Goal: Navigation & Orientation: Understand site structure

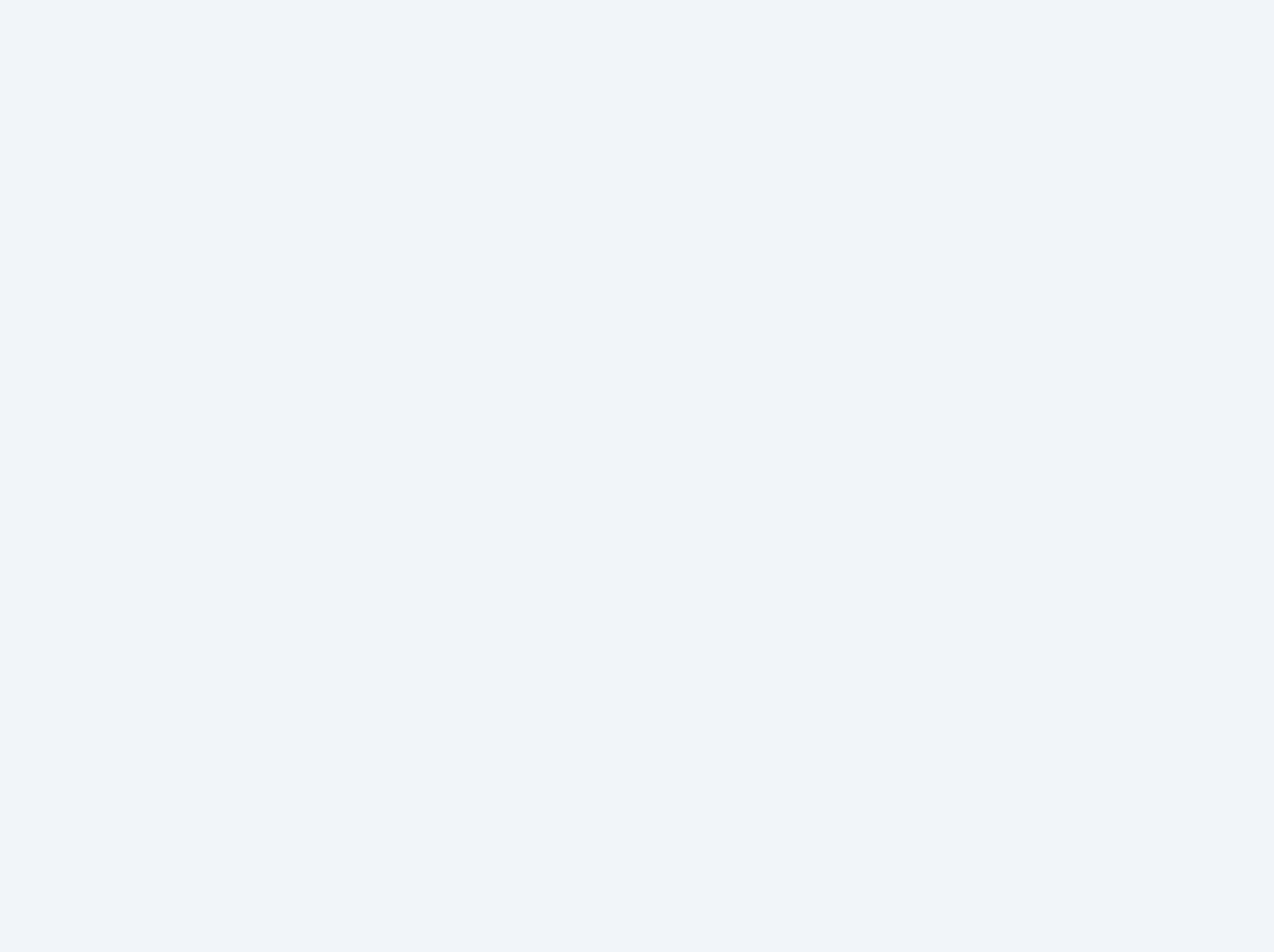
click at [379, 0] on html at bounding box center [637, 0] width 1274 height 0
click at [263, 0] on html at bounding box center [637, 0] width 1274 height 0
click at [920, 0] on html at bounding box center [637, 0] width 1274 height 0
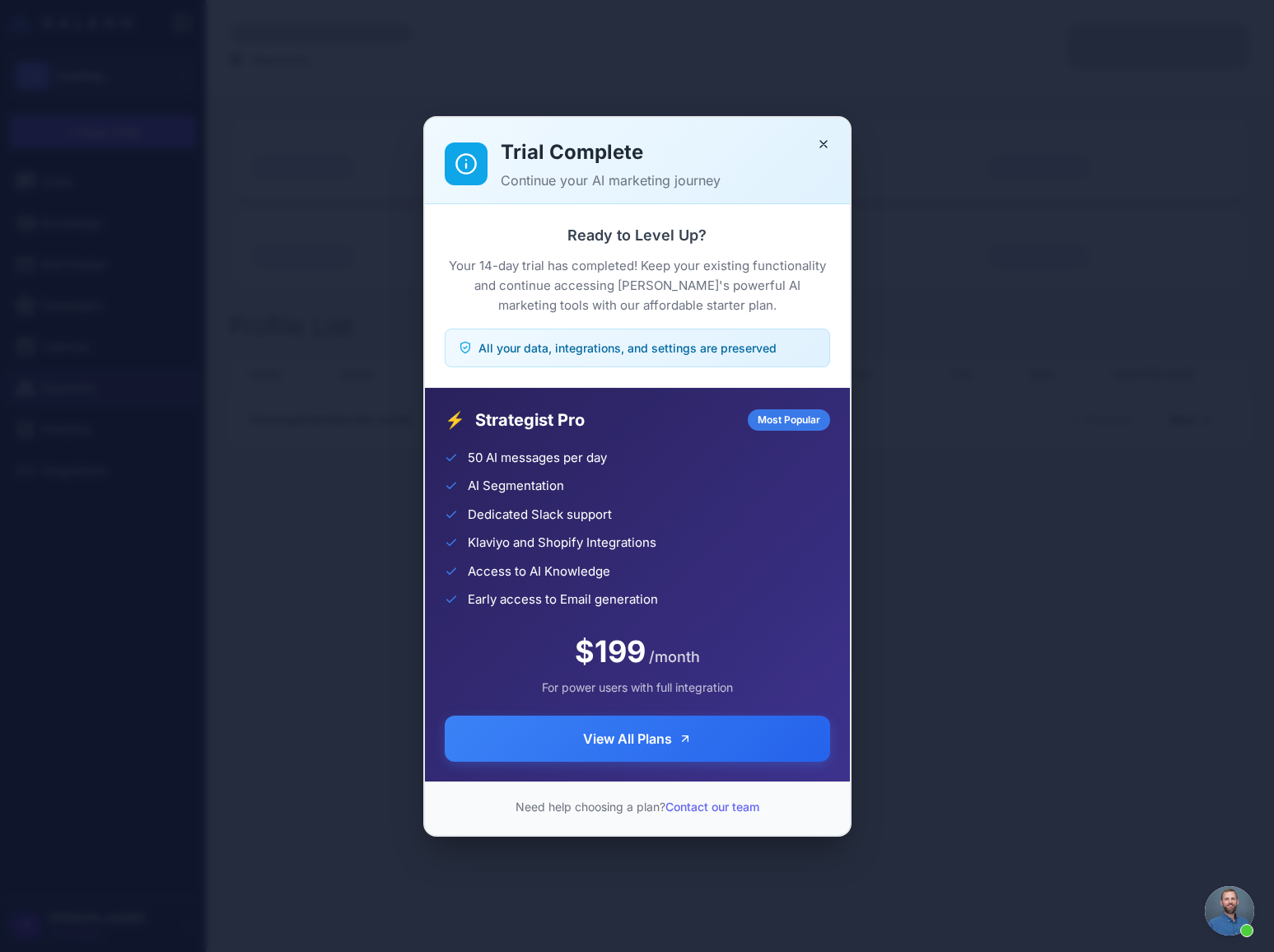
click at [924, 61] on div "Trial Complete Continue your AI marketing journey Ready to Level Up? Your 14-da…" at bounding box center [637, 476] width 1274 height 926
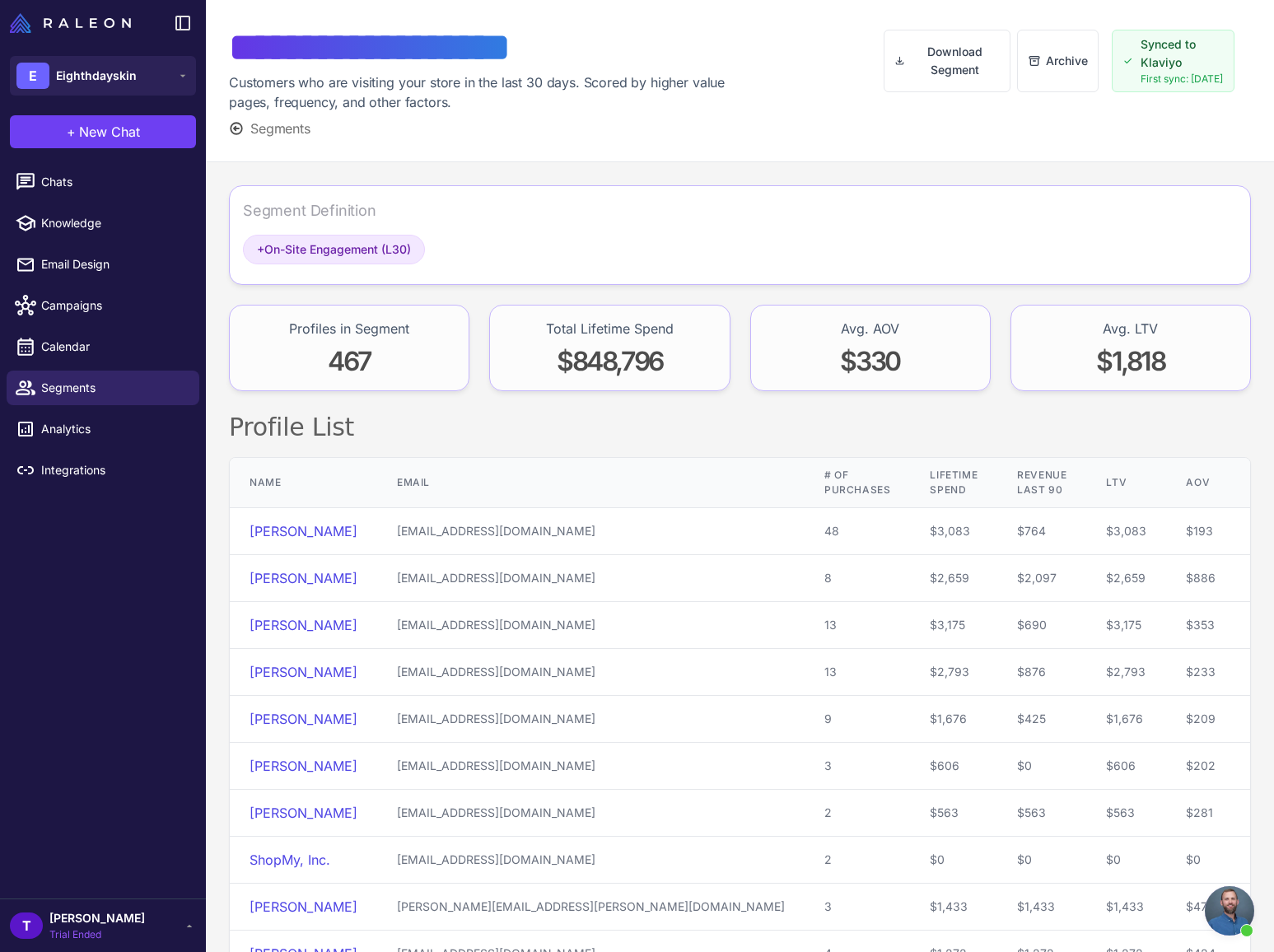
scroll to position [10, 0]
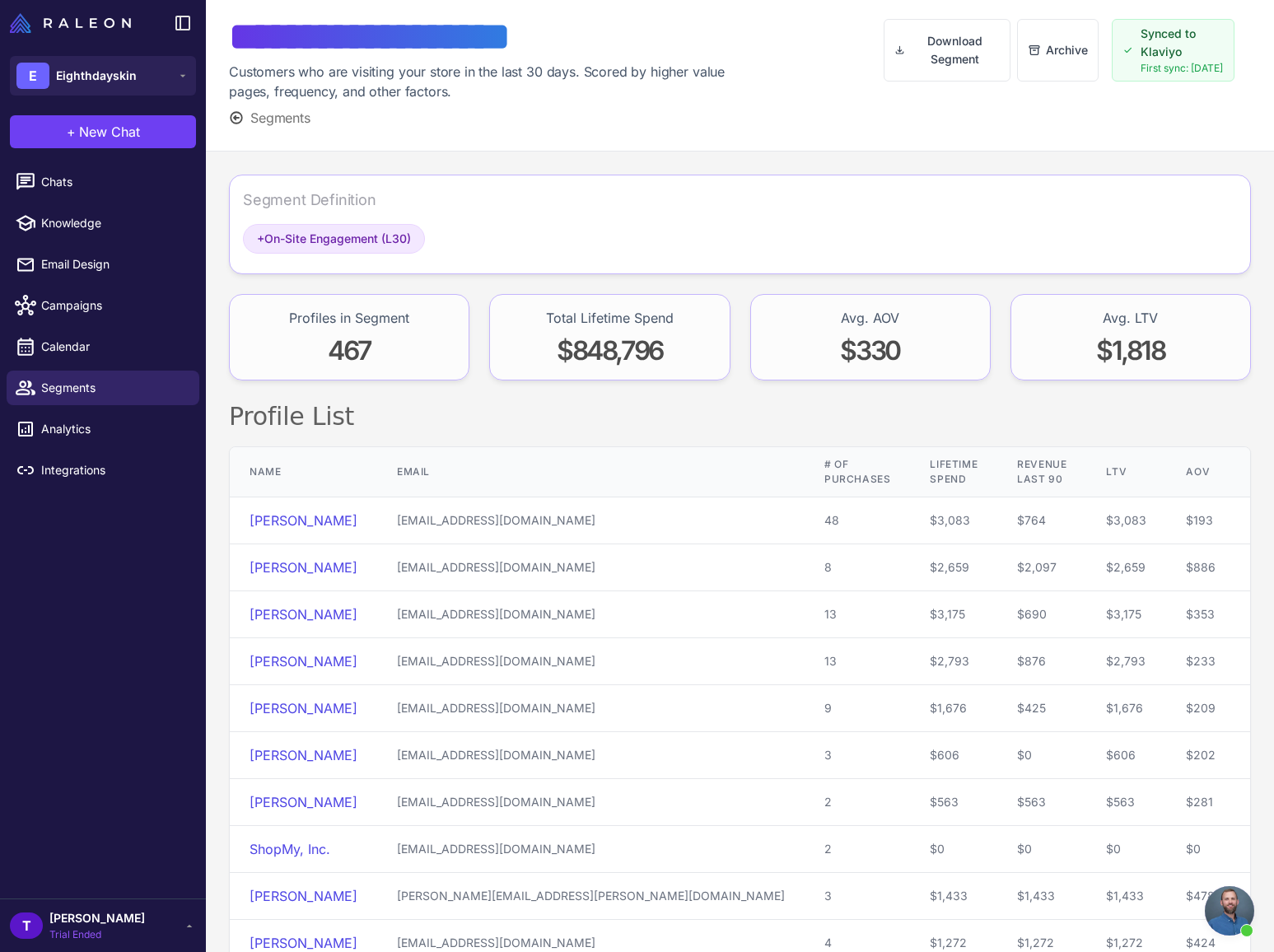
click at [557, 432] on div "Profile List Name Email # of Purchases Lifetime Spend Revenue Last 90 LTV AOV C…" at bounding box center [739, 711] width 1022 height 622
click at [83, 373] on link "Segments" at bounding box center [103, 387] width 192 height 35
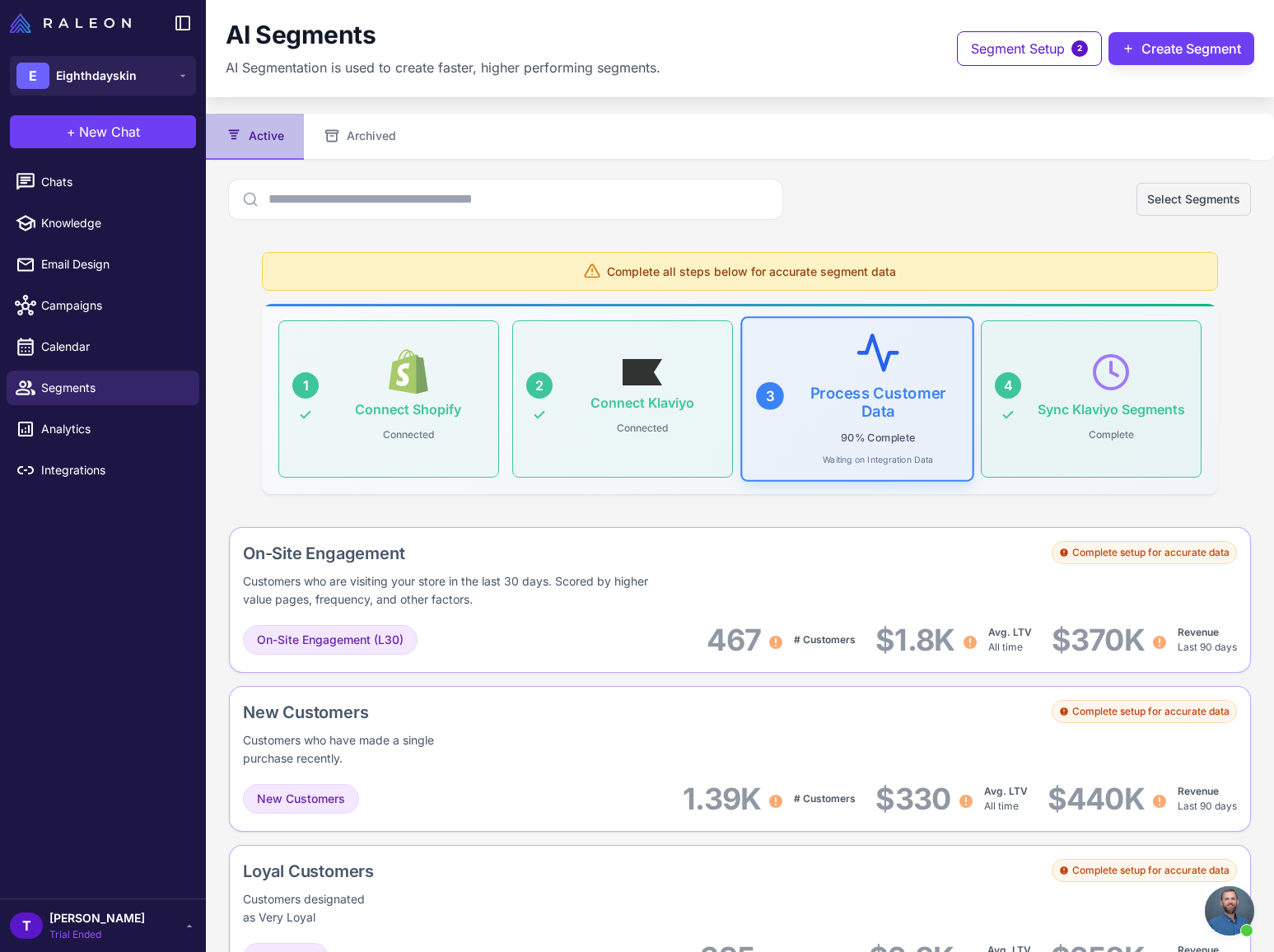
drag, startPoint x: 781, startPoint y: 68, endPoint x: 797, endPoint y: 58, distance: 18.9
click at [784, 66] on div "AI Segments AI Segmentation is used to create faster, higher performing segment…" at bounding box center [740, 49] width 1029 height 58
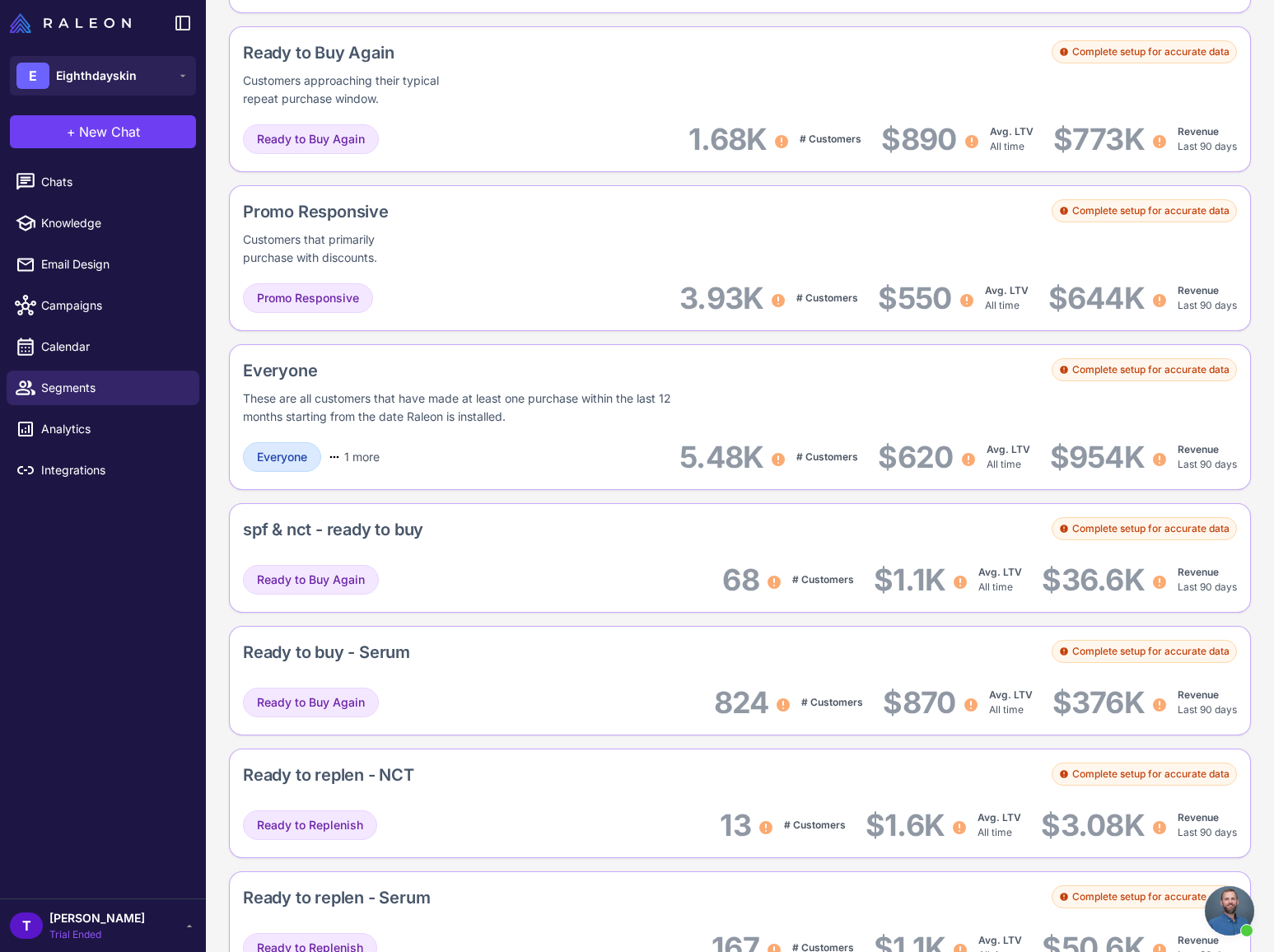
scroll to position [1572, 0]
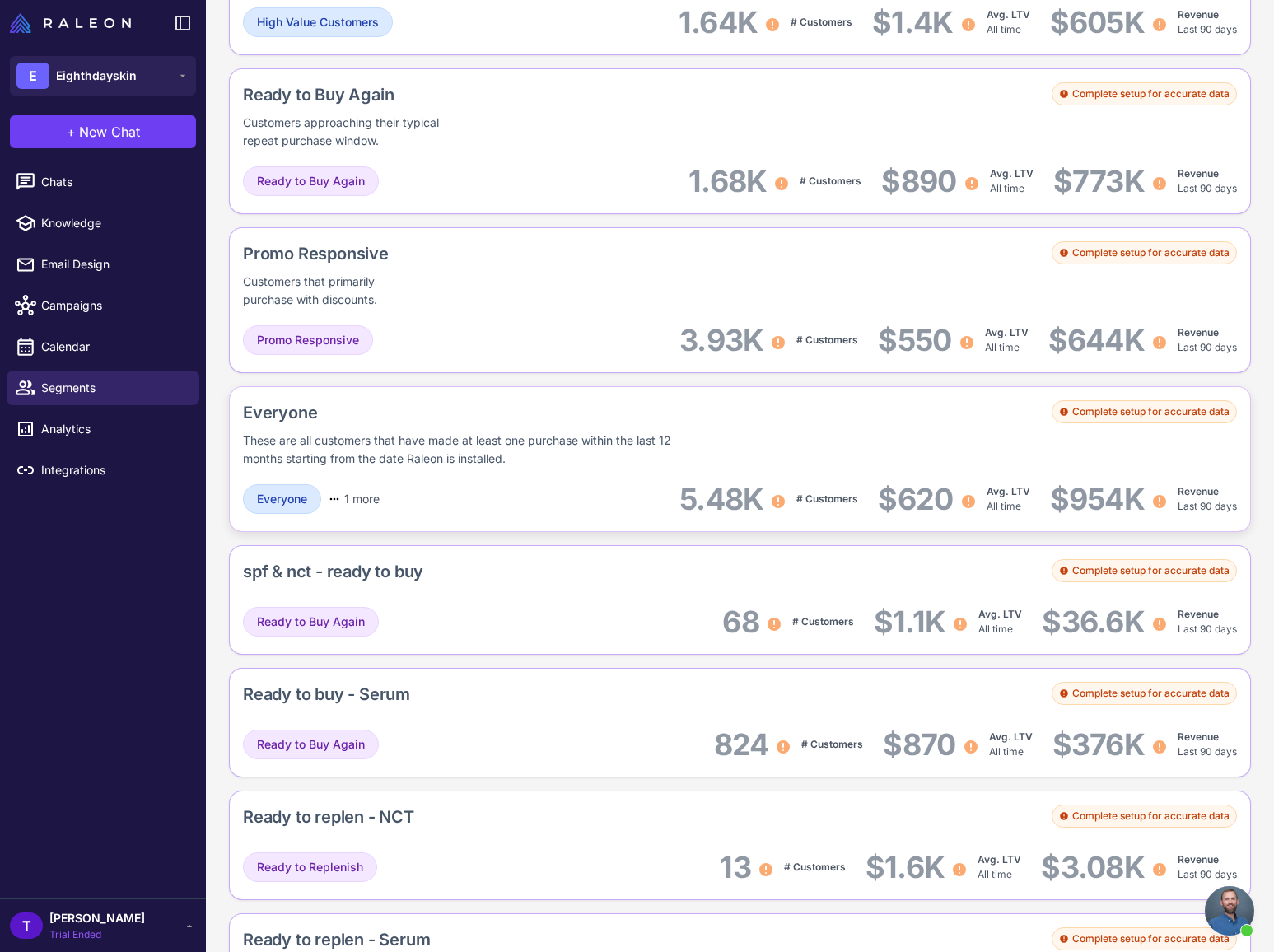
click at [401, 463] on div "These are all customers that have made at least one purchase within the last 12…" at bounding box center [474, 449] width 463 height 36
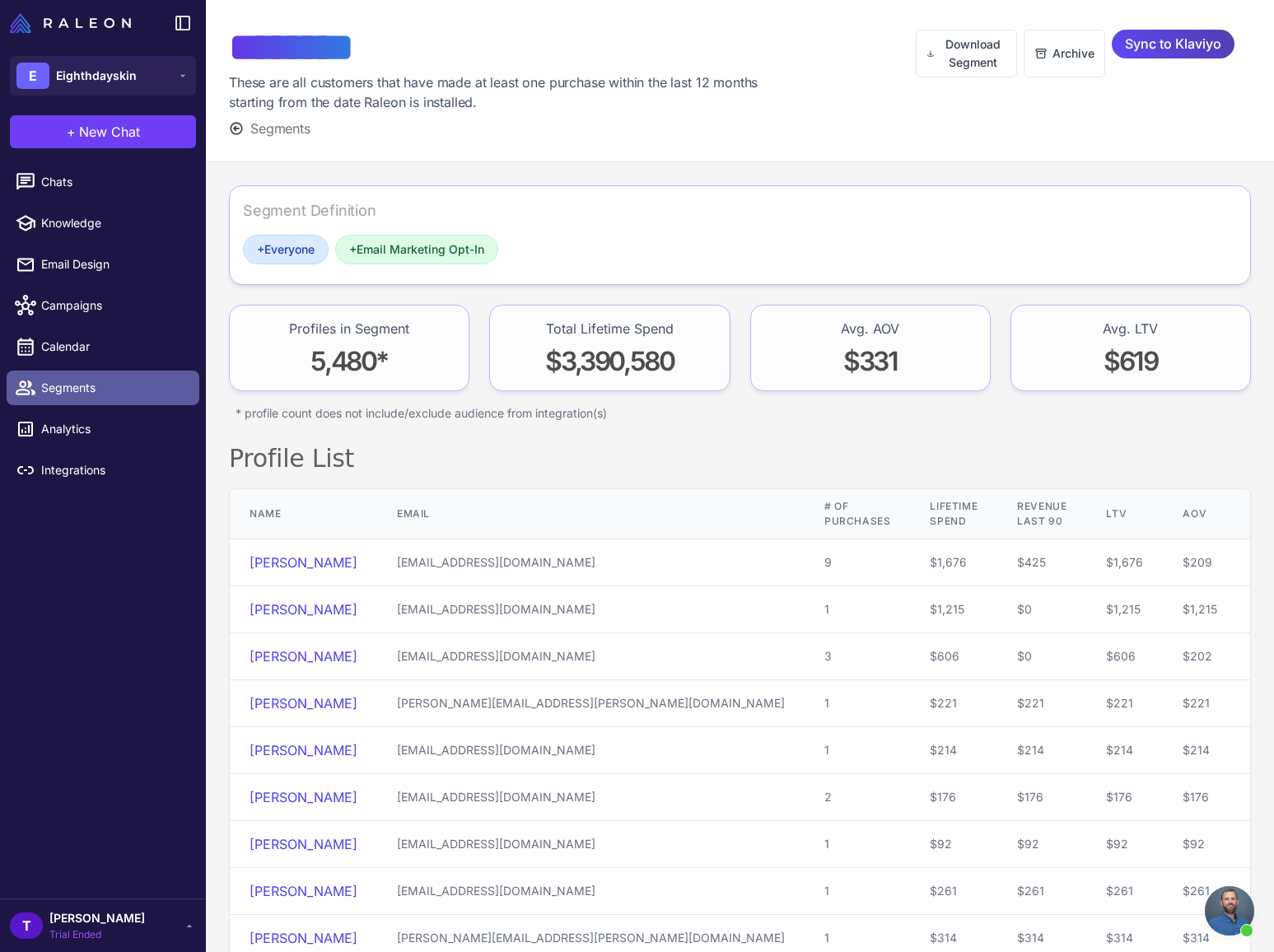
click at [82, 399] on link "Segments" at bounding box center [103, 387] width 192 height 35
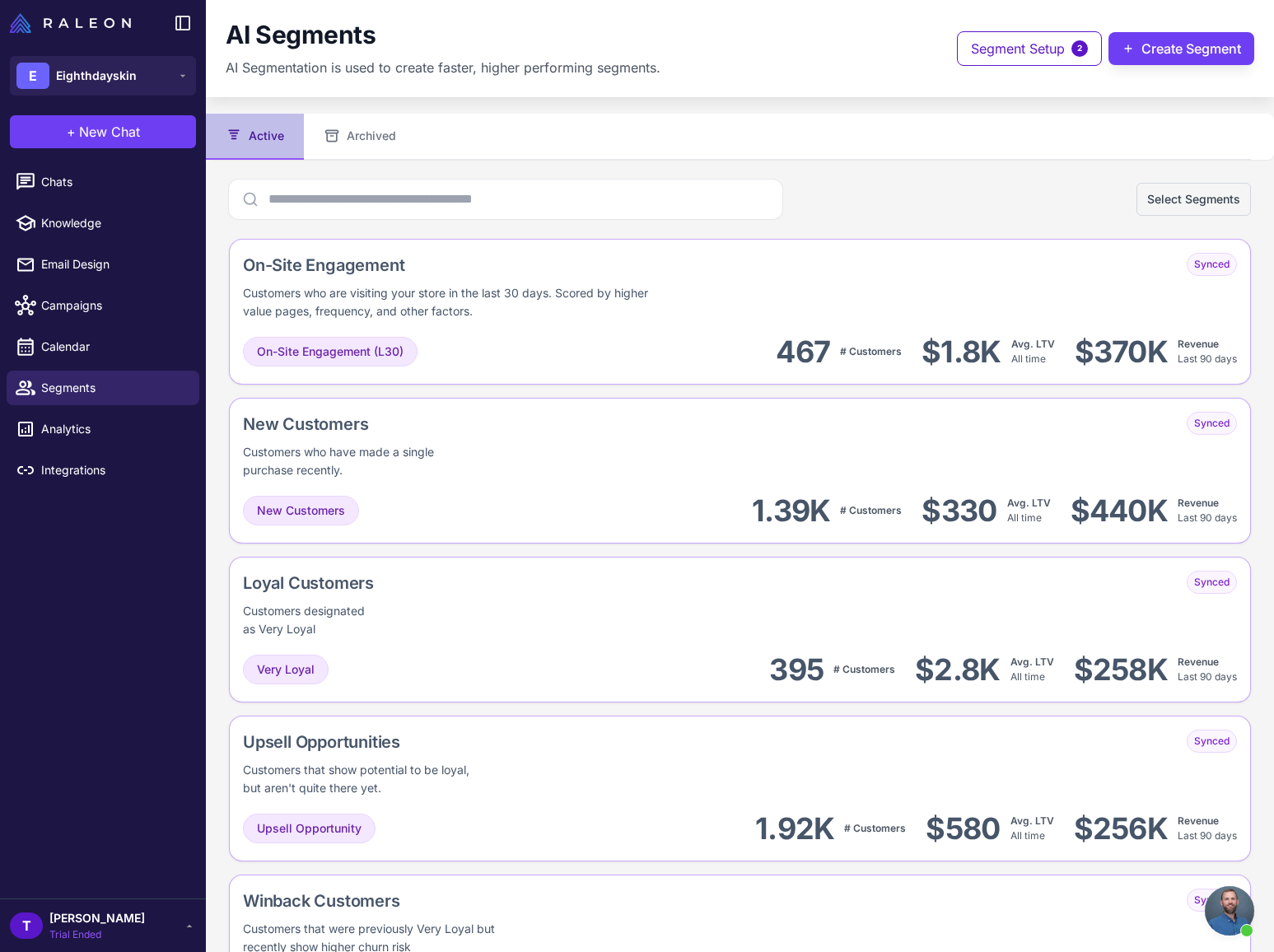
drag, startPoint x: 789, startPoint y: 108, endPoint x: 795, endPoint y: 155, distance: 47.4
click at [790, 108] on content "AI Segments AI Segmentation is used to create faster, higher performing segment…" at bounding box center [740, 476] width 1068 height 952
click at [96, 218] on span "Knowledge" at bounding box center [113, 222] width 145 height 18
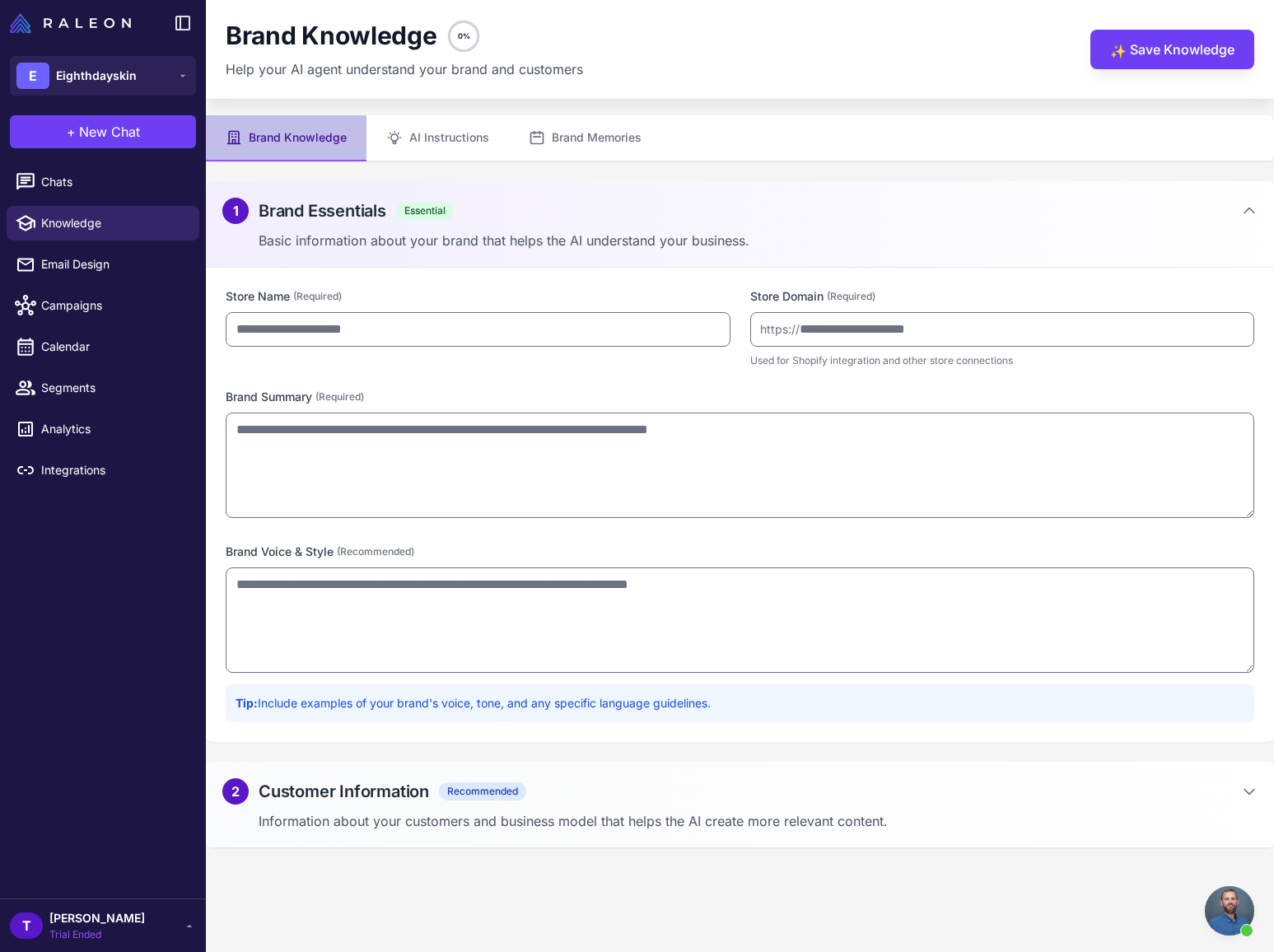
type input "**********"
type textarea "**********"
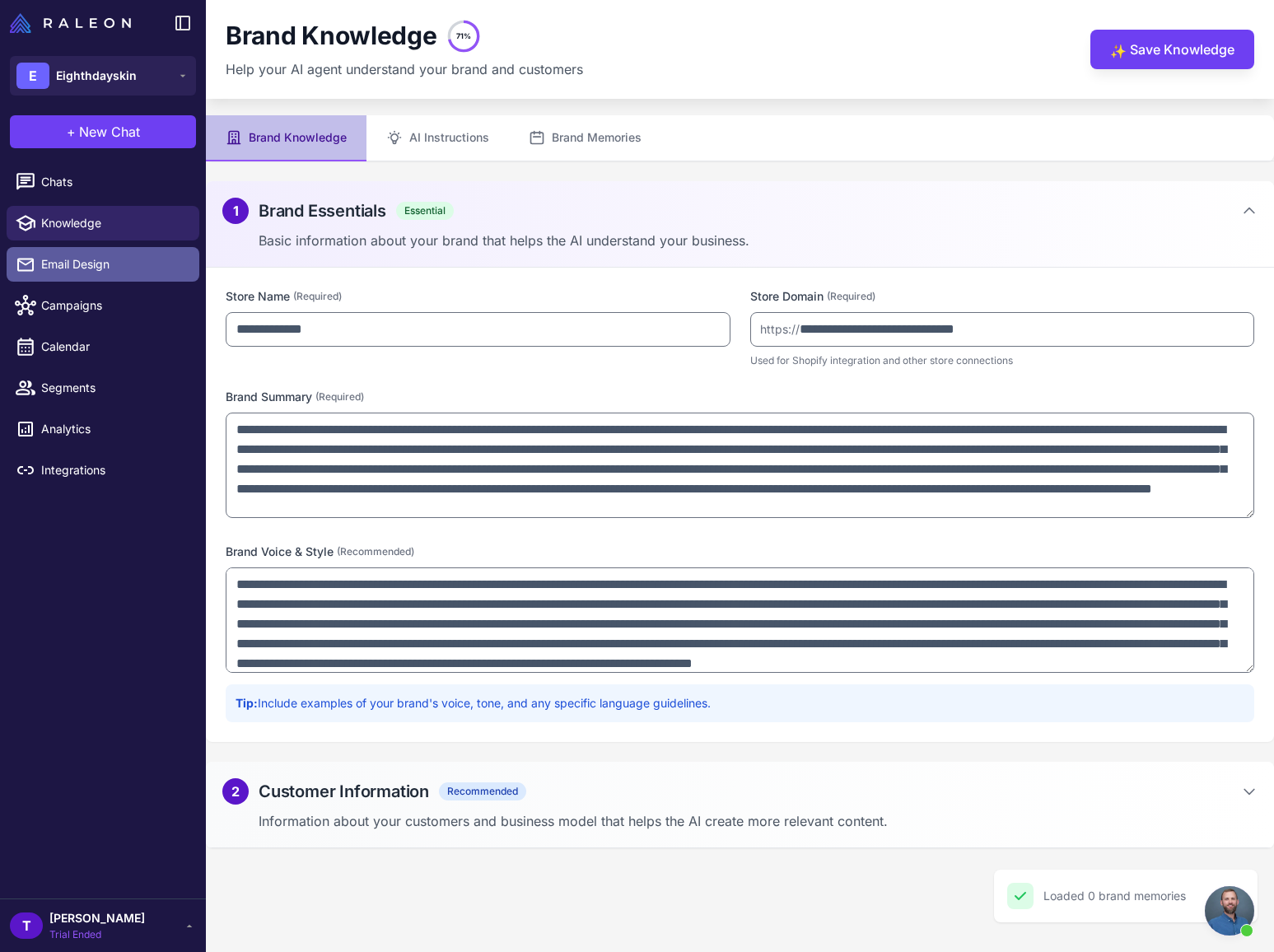
click at [77, 266] on span "Email Design" at bounding box center [113, 264] width 145 height 18
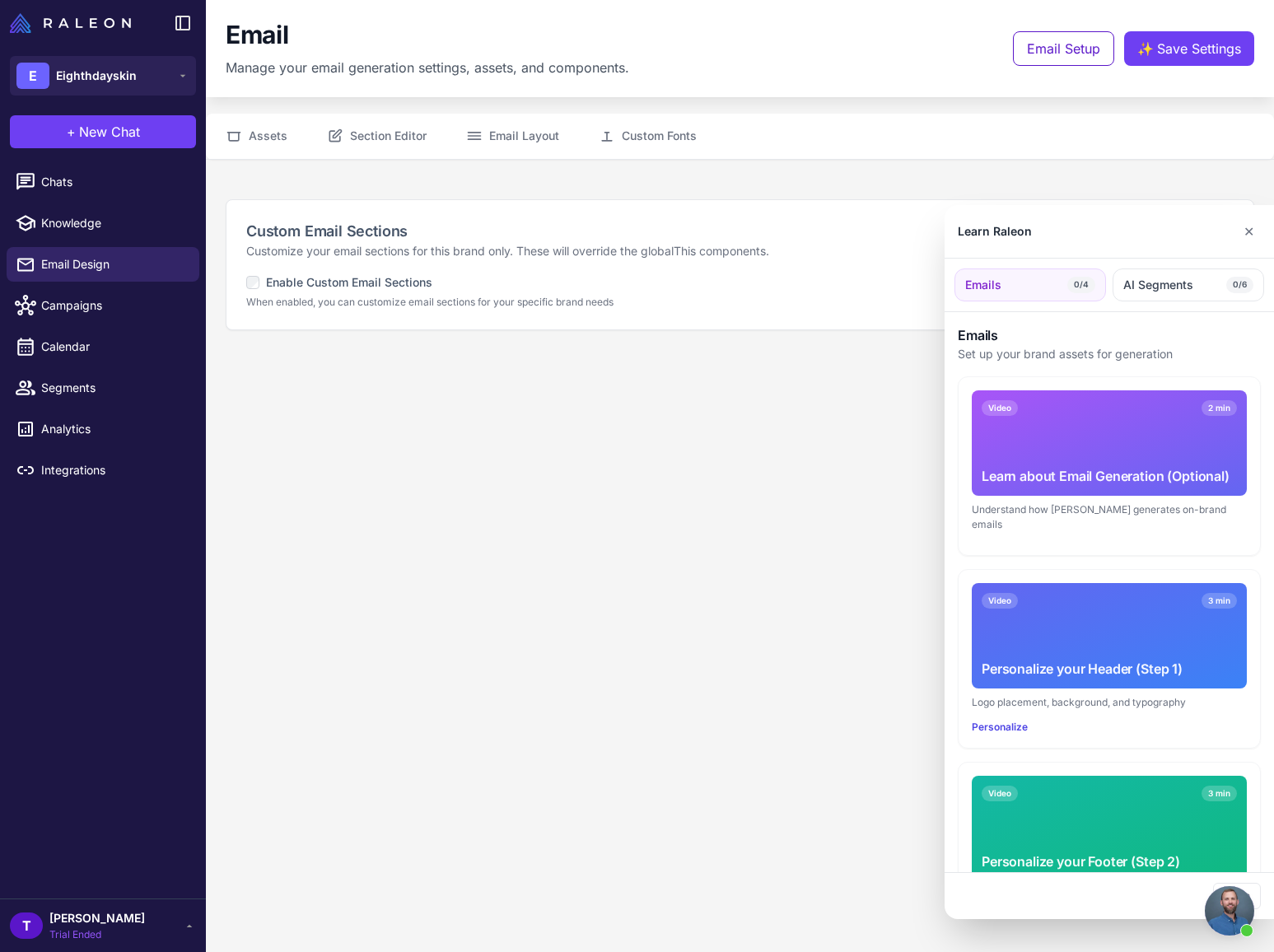
click at [97, 189] on div at bounding box center [637, 476] width 1274 height 952
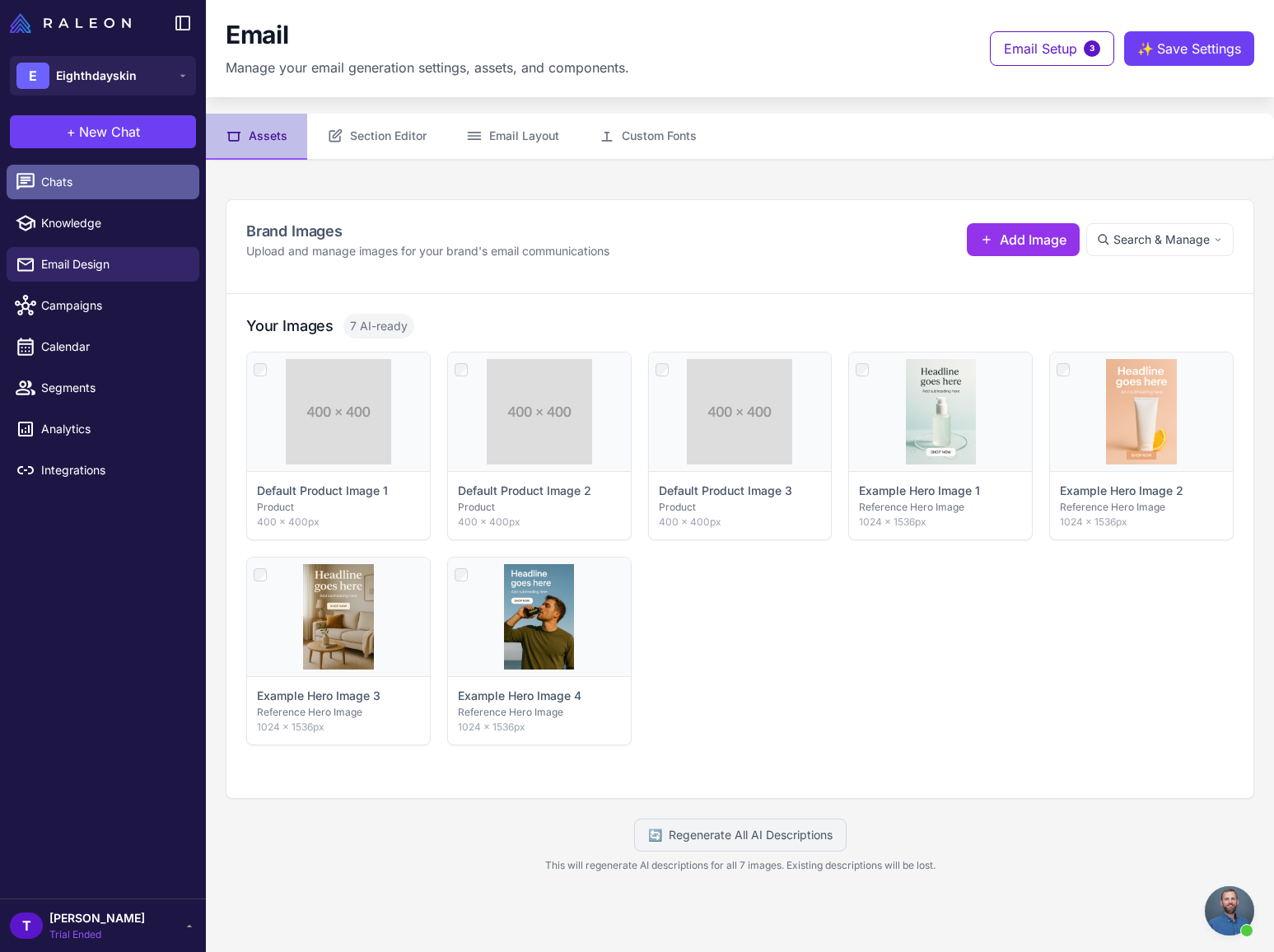
click at [102, 185] on span "Chats" at bounding box center [113, 181] width 145 height 18
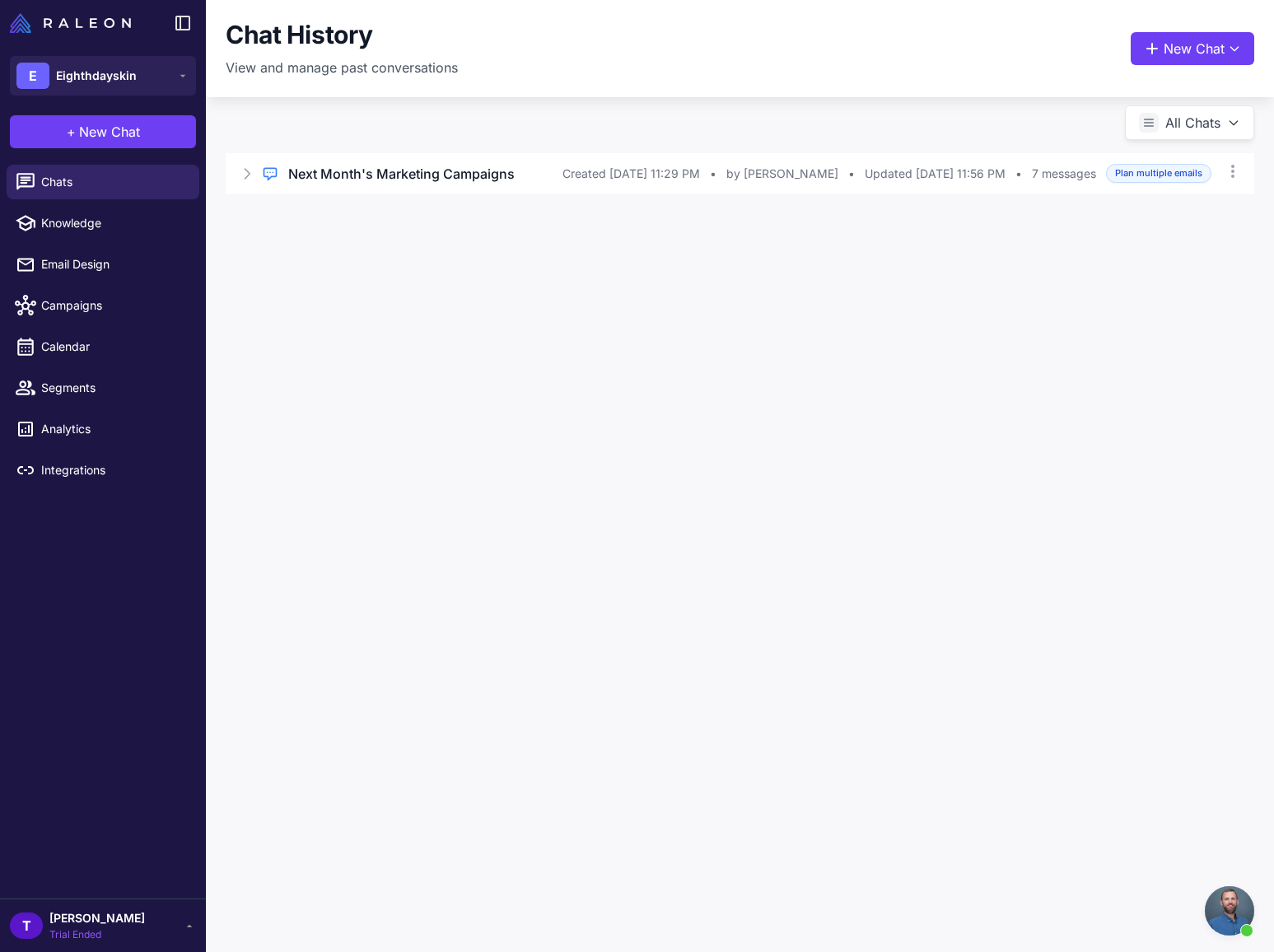
click at [684, 72] on div "Chat History View and manage past conversations New Chat" at bounding box center [740, 49] width 1029 height 58
click at [260, 171] on div "Regular Chat Next Month's Marketing Campaigns Created [DATE] 11:29 PM • by [PER…" at bounding box center [740, 174] width 1029 height 41
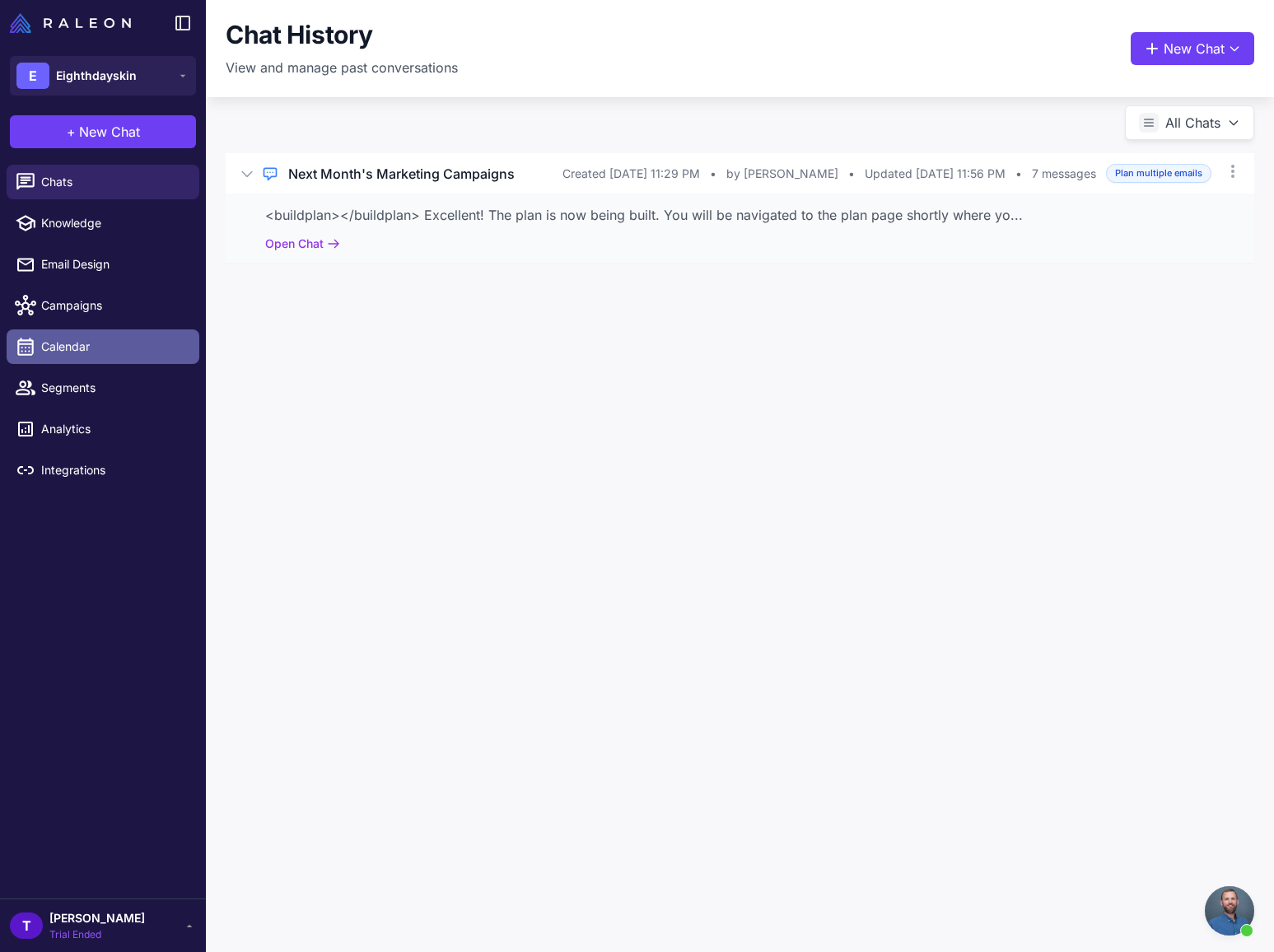
click at [69, 351] on span "Calendar" at bounding box center [113, 346] width 145 height 18
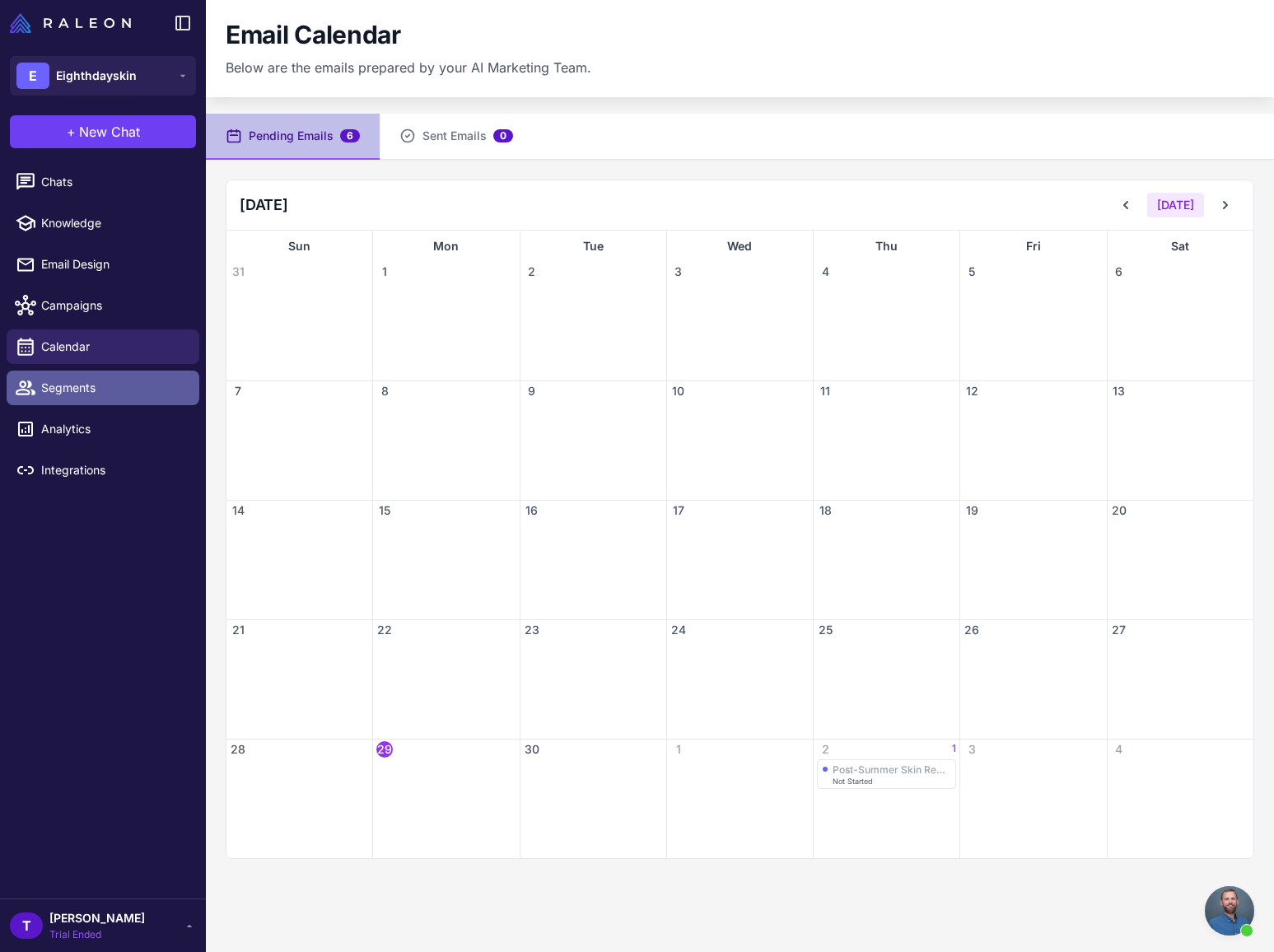
click at [60, 385] on span "Segments" at bounding box center [113, 387] width 145 height 18
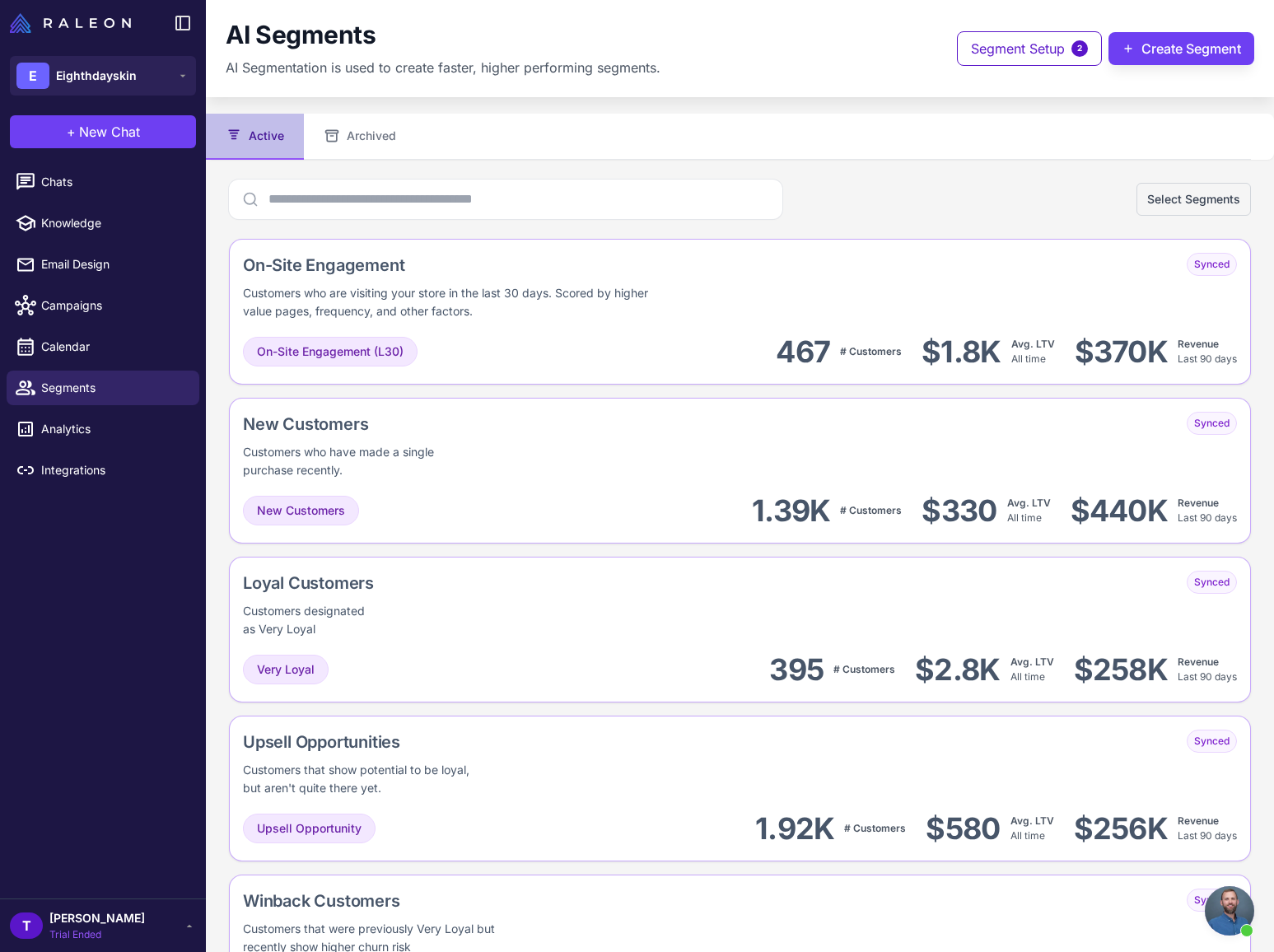
click at [637, 77] on div "AI Segments AI Segmentation is used to create faster, higher performing segment…" at bounding box center [740, 49] width 1068 height 97
click at [503, 80] on div "AI Segments AI Segmentation is used to create faster, higher performing segment…" at bounding box center [740, 49] width 1068 height 97
click at [499, 81] on div "AI Segments AI Segmentation is used to create faster, higher performing segment…" at bounding box center [740, 49] width 1068 height 97
drag, startPoint x: 101, startPoint y: 607, endPoint x: 94, endPoint y: 581, distance: 26.9
click at [101, 607] on div "Chats Knowledge Email Design Campaigns Calendar Segments Analytics Integrations" at bounding box center [103, 527] width 206 height 740
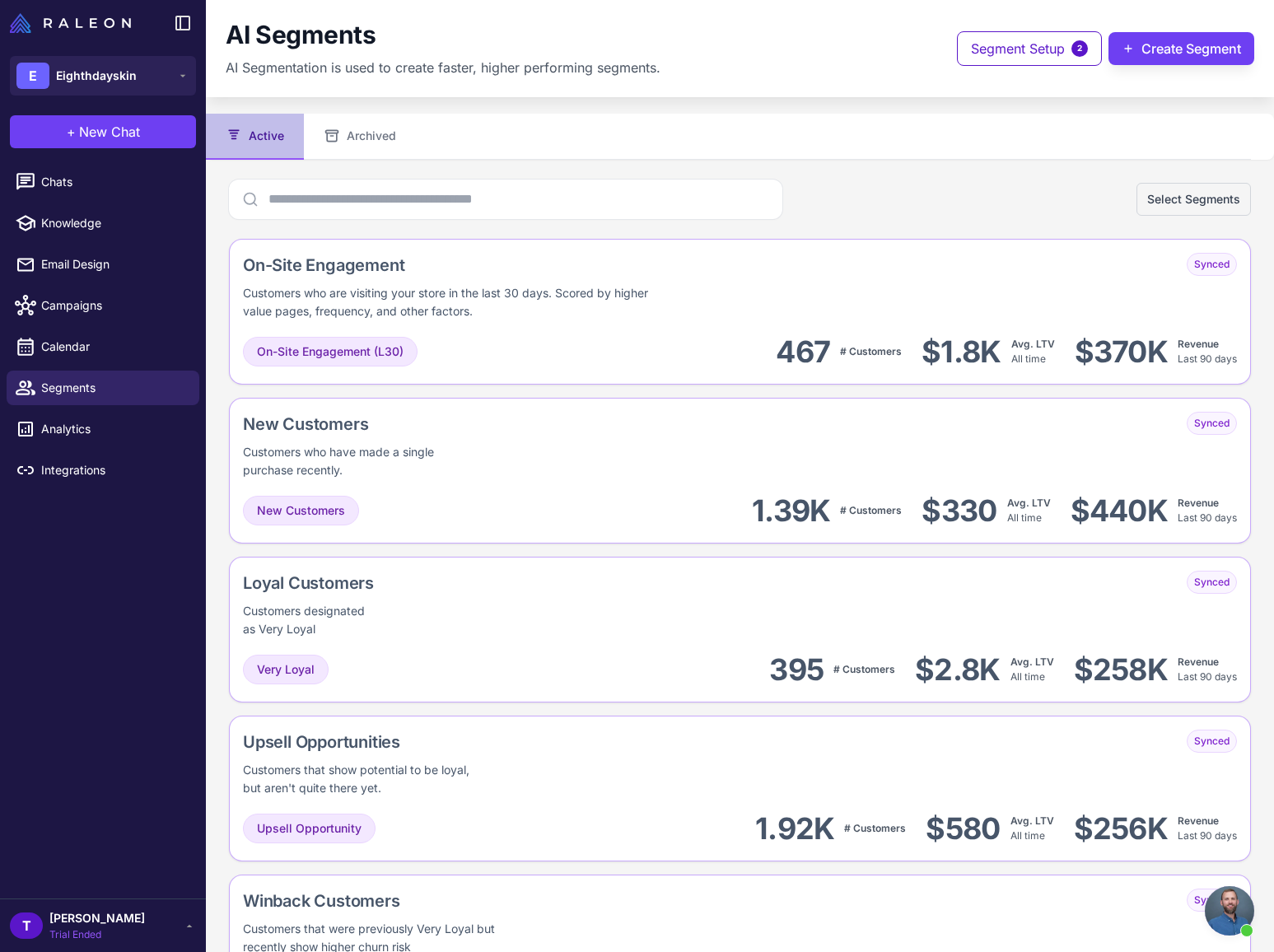
click at [105, 669] on div "Chats Knowledge Email Design Campaigns Calendar Segments Analytics Integrations" at bounding box center [103, 527] width 206 height 740
click at [144, 664] on div "Chats Knowledge Email Design Campaigns Calendar Segments Analytics Integrations" at bounding box center [103, 527] width 206 height 740
drag, startPoint x: 711, startPoint y: 166, endPoint x: 741, endPoint y: 166, distance: 30.0
click at [972, 49] on span "Segment Setup" at bounding box center [1017, 48] width 94 height 20
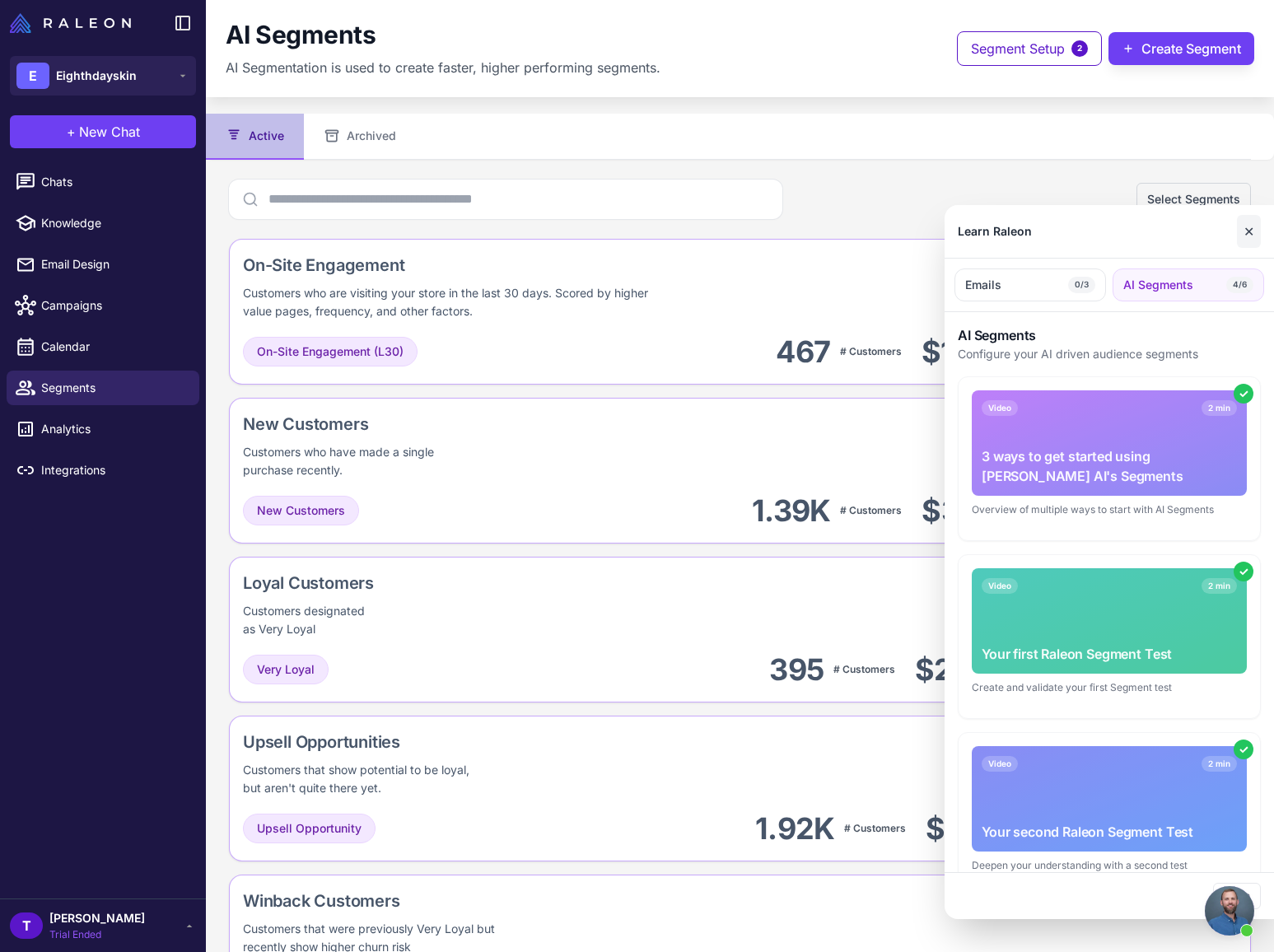
click at [1243, 229] on button "✕" at bounding box center [1249, 231] width 24 height 33
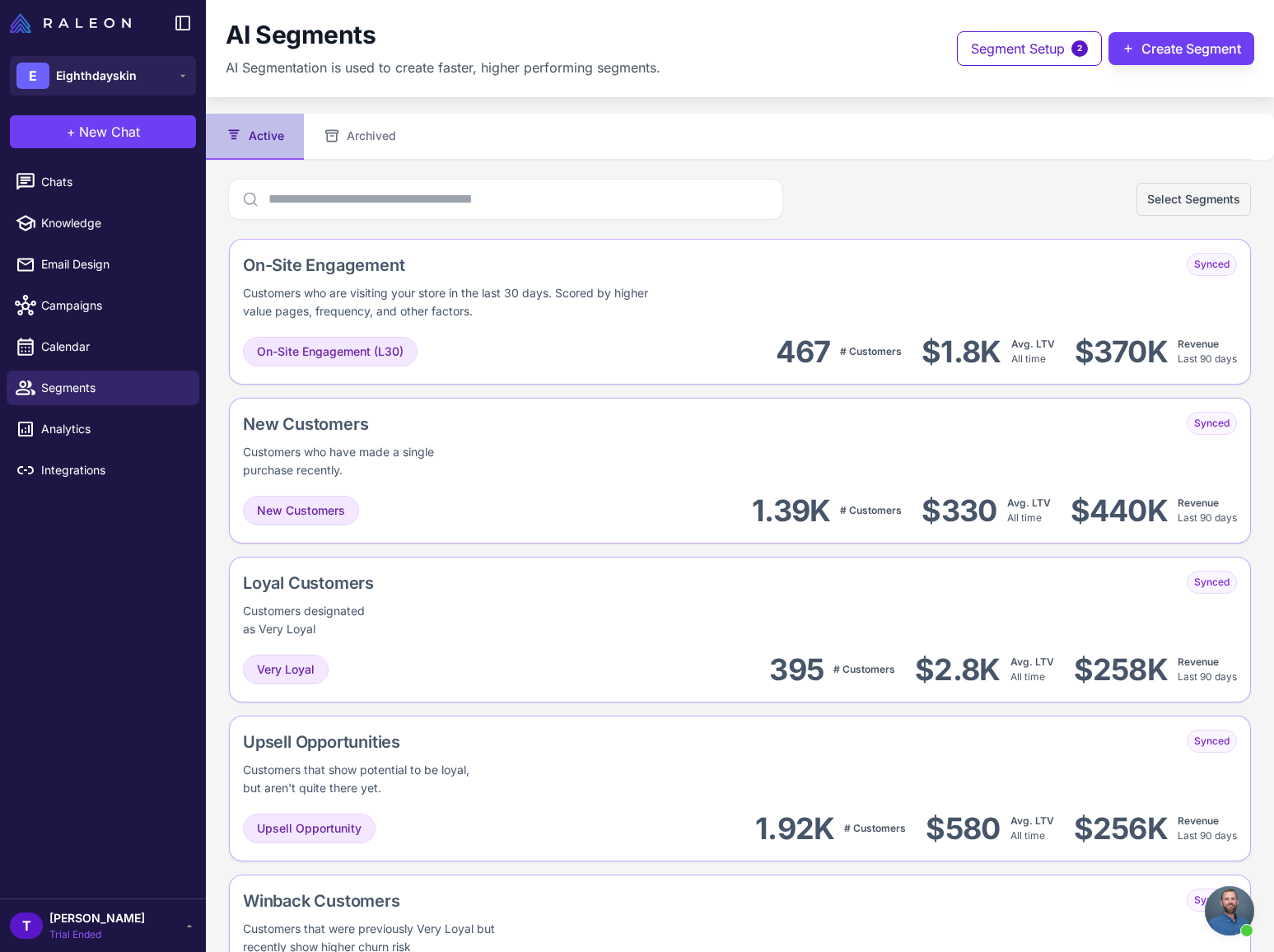
click at [787, 56] on div "AI Segments AI Segmentation is used to create faster, higher performing segment…" at bounding box center [740, 49] width 1029 height 58
drag, startPoint x: 606, startPoint y: 59, endPoint x: 553, endPoint y: 60, distance: 53.0
click at [597, 60] on p "AI Segmentation is used to create faster, higher performing segments." at bounding box center [443, 67] width 435 height 20
click at [523, 65] on p "AI Segmentation is used to create faster, higher performing segments." at bounding box center [443, 67] width 435 height 20
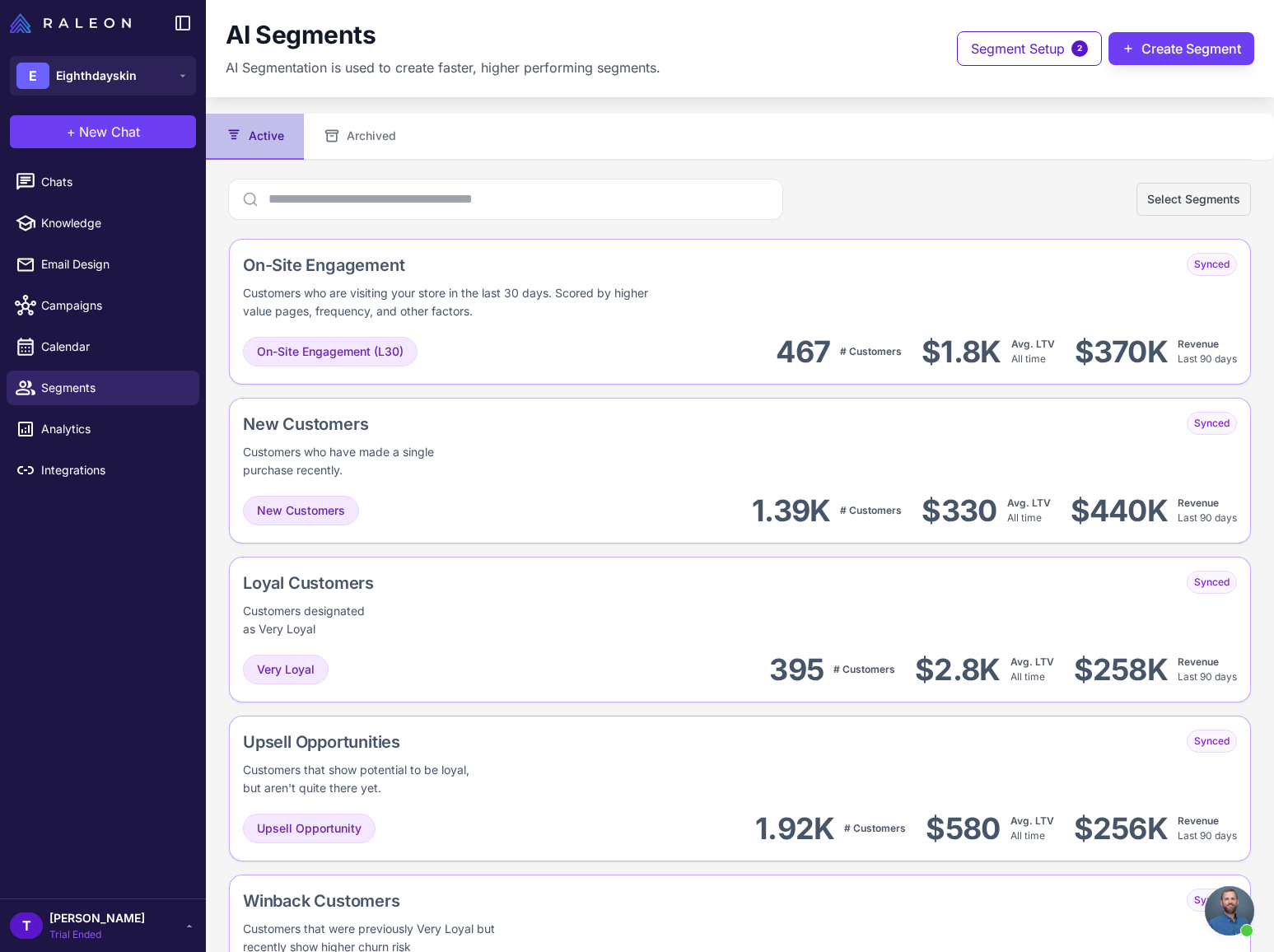
click at [522, 65] on p "AI Segmentation is used to create faster, higher performing segments." at bounding box center [443, 67] width 435 height 20
drag, startPoint x: 555, startPoint y: 68, endPoint x: 655, endPoint y: 88, distance: 102.0
click at [564, 70] on p "AI Segmentation is used to create faster, higher performing segments." at bounding box center [443, 67] width 435 height 20
click at [635, 88] on div "AI Segments AI Segmentation is used to create faster, higher performing segment…" at bounding box center [740, 49] width 1068 height 97
click at [700, 77] on div "AI Segments AI Segmentation is used to create faster, higher performing segment…" at bounding box center [740, 49] width 1068 height 97
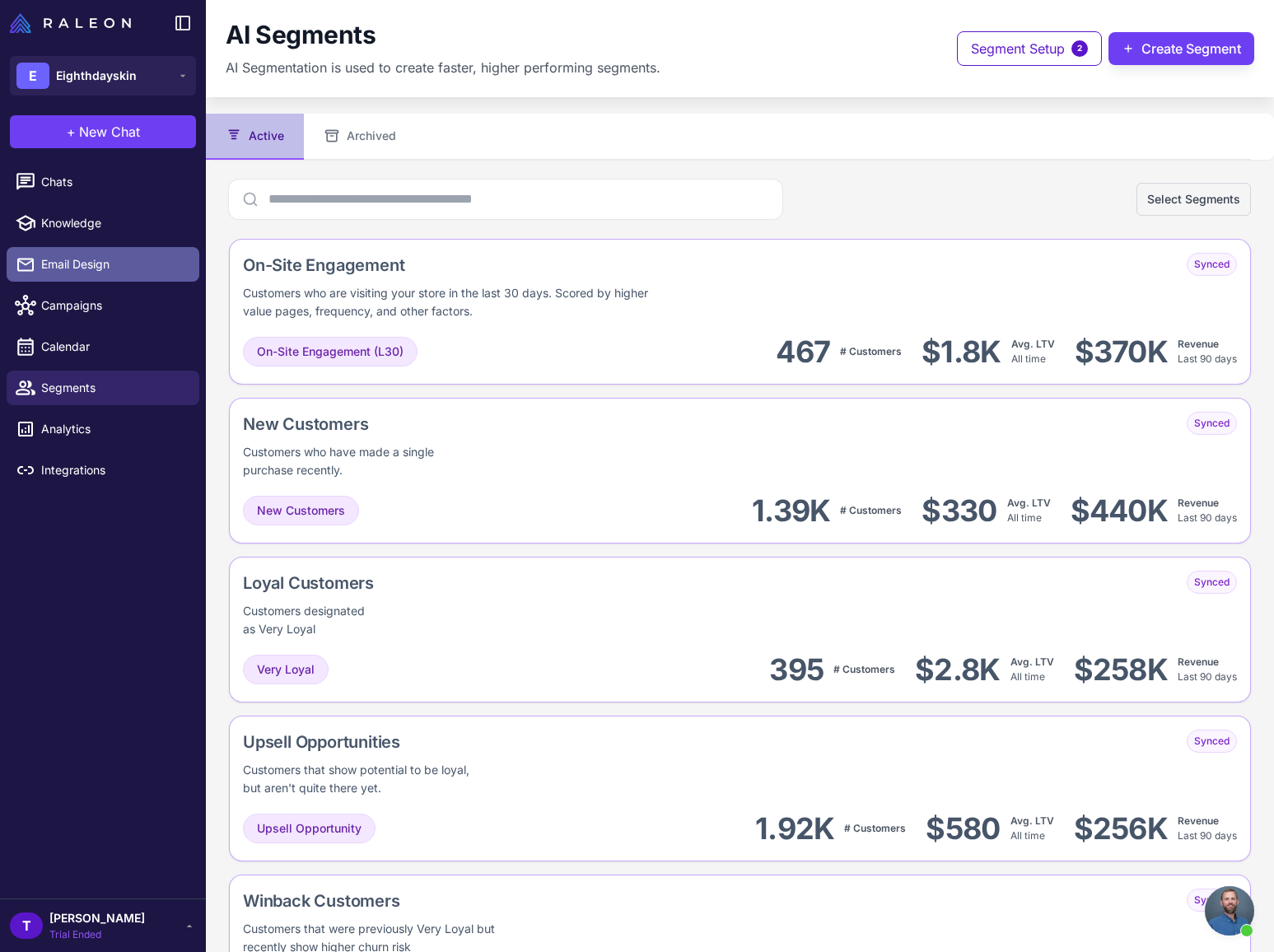
click at [80, 276] on link "Email Design" at bounding box center [103, 264] width 192 height 35
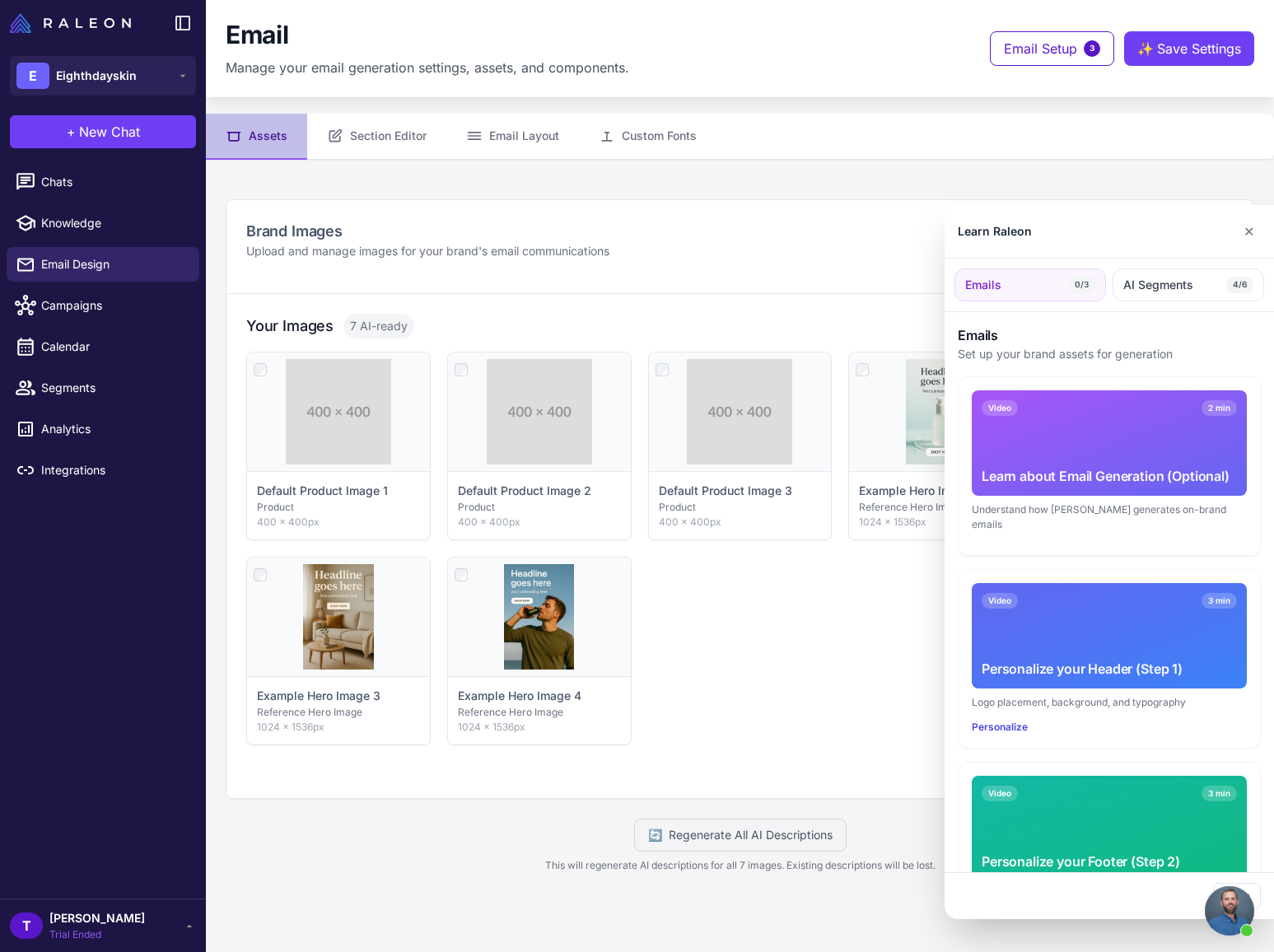
click at [89, 217] on div at bounding box center [637, 476] width 1274 height 952
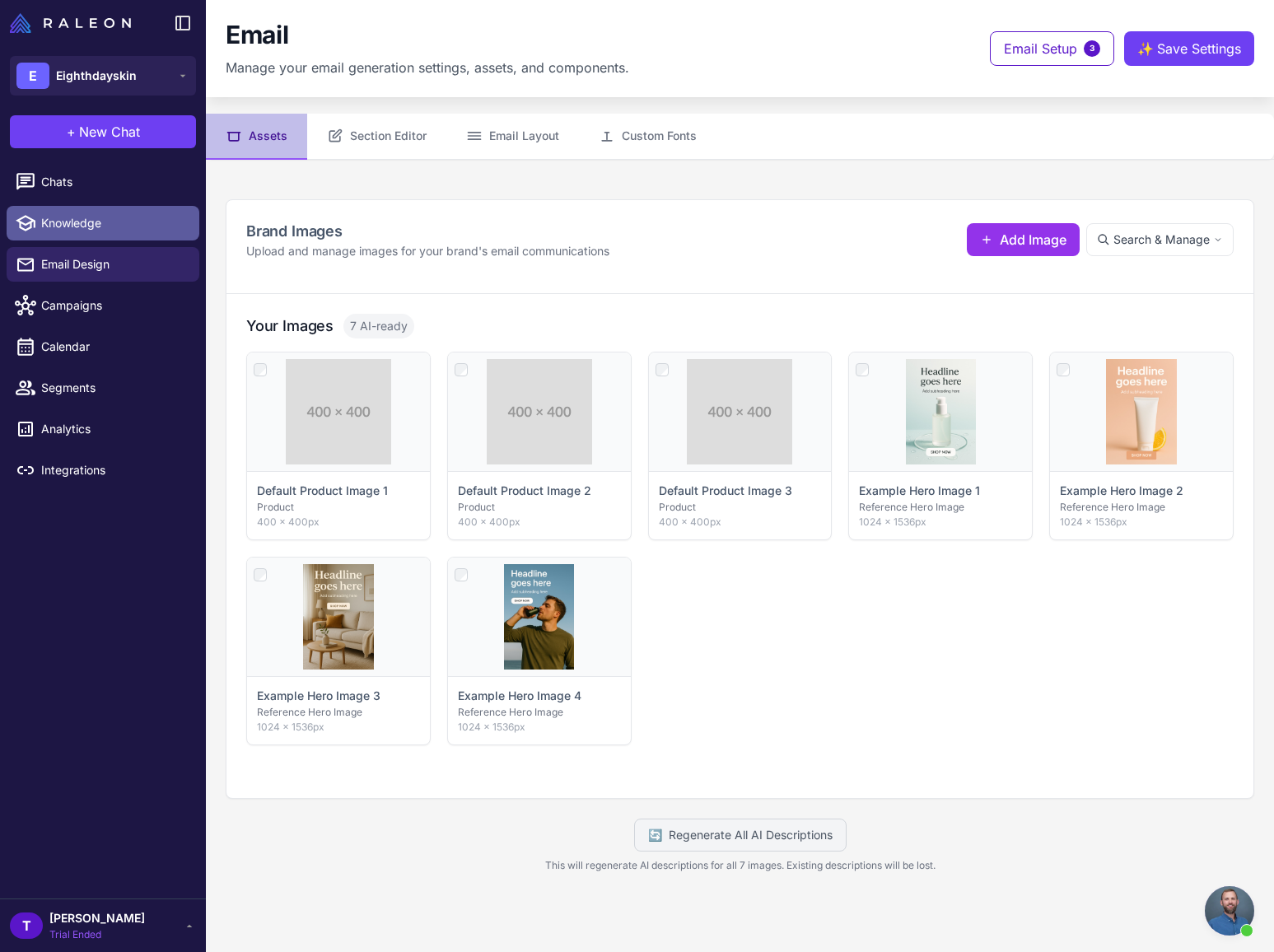
click at [76, 223] on span "Knowledge" at bounding box center [113, 222] width 145 height 18
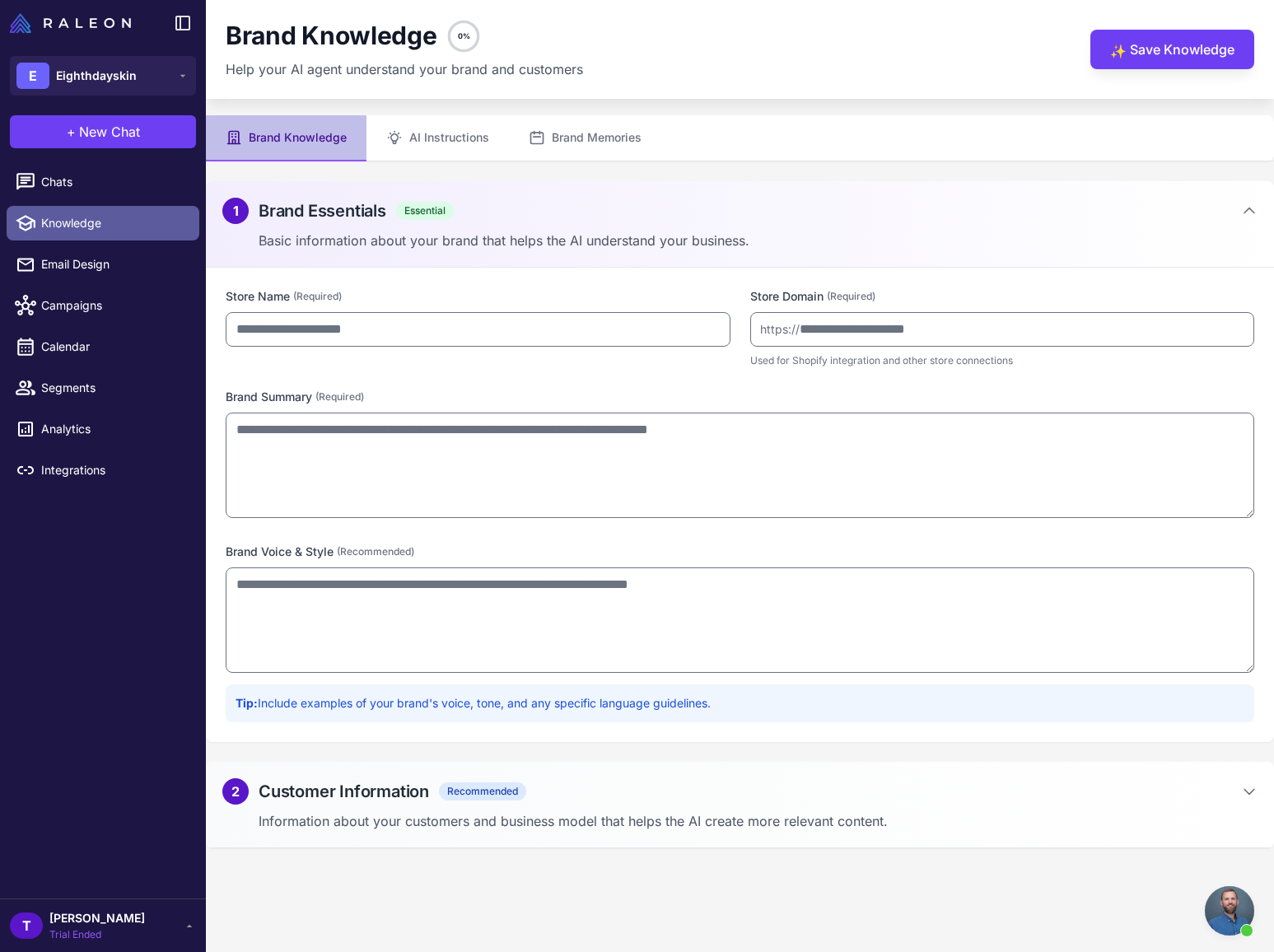
type input "**********"
type textarea "**********"
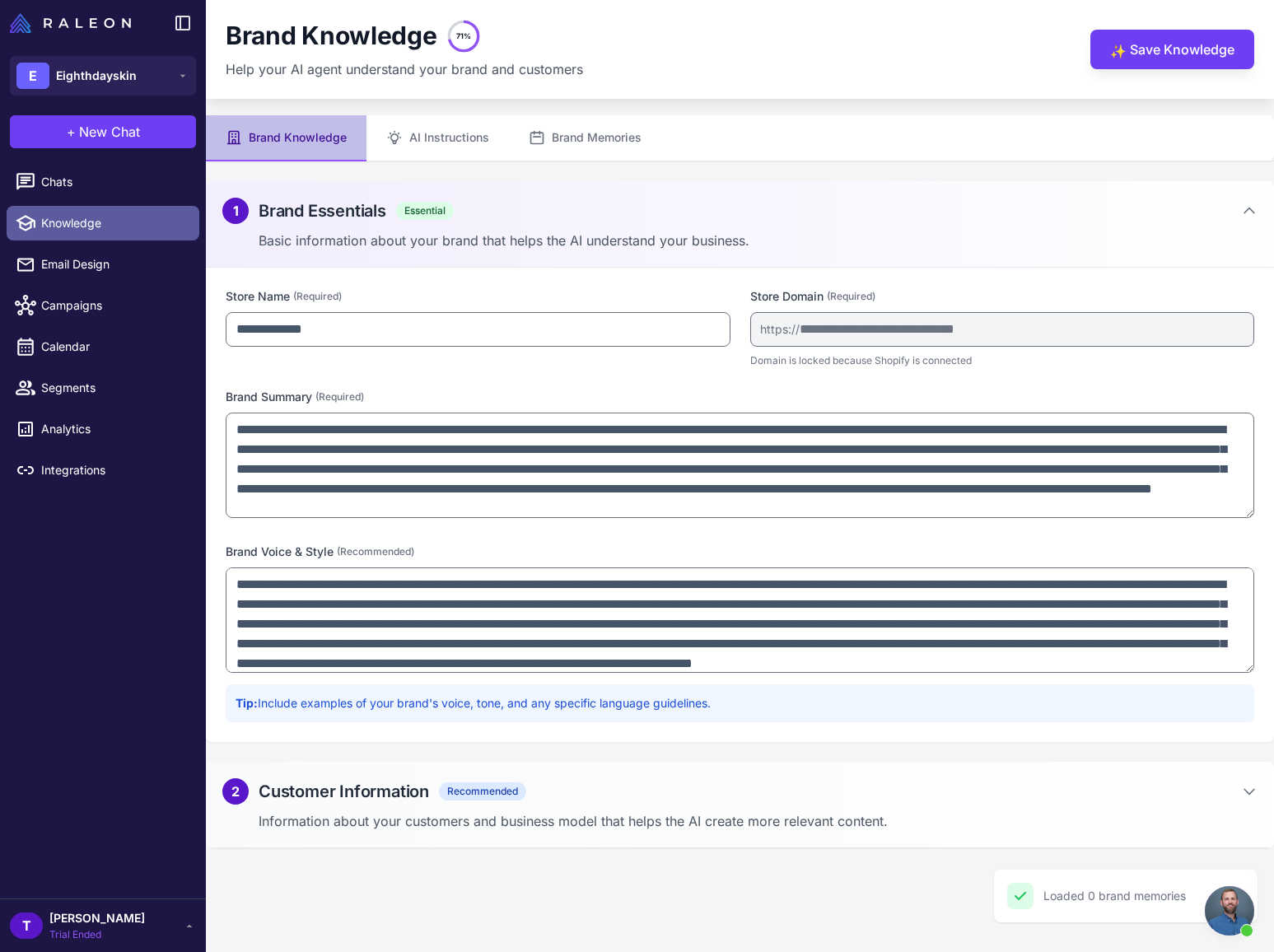
click at [108, 208] on link "Knowledge" at bounding box center [103, 223] width 192 height 35
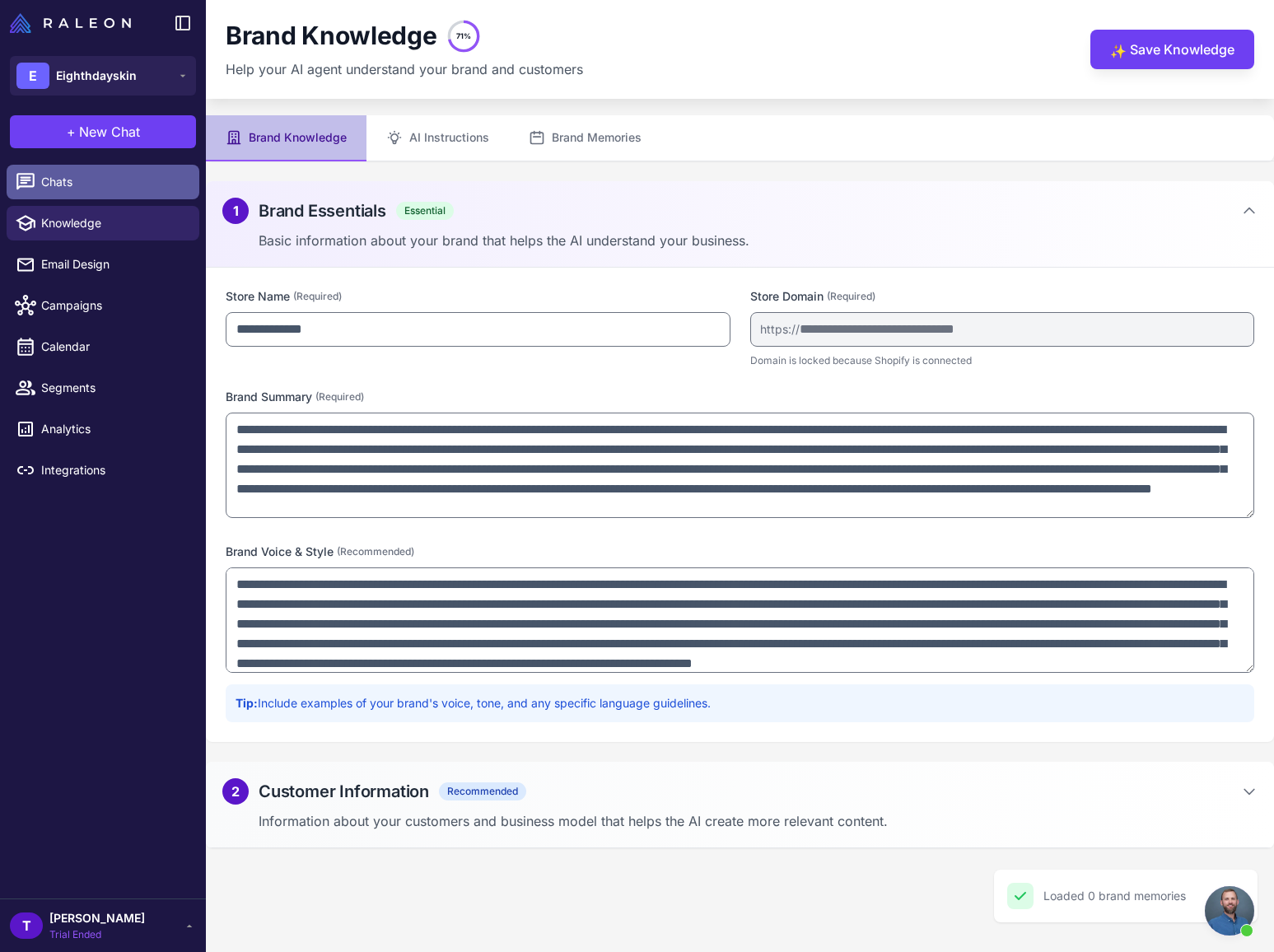
click at [110, 178] on span "Chats" at bounding box center [113, 181] width 145 height 18
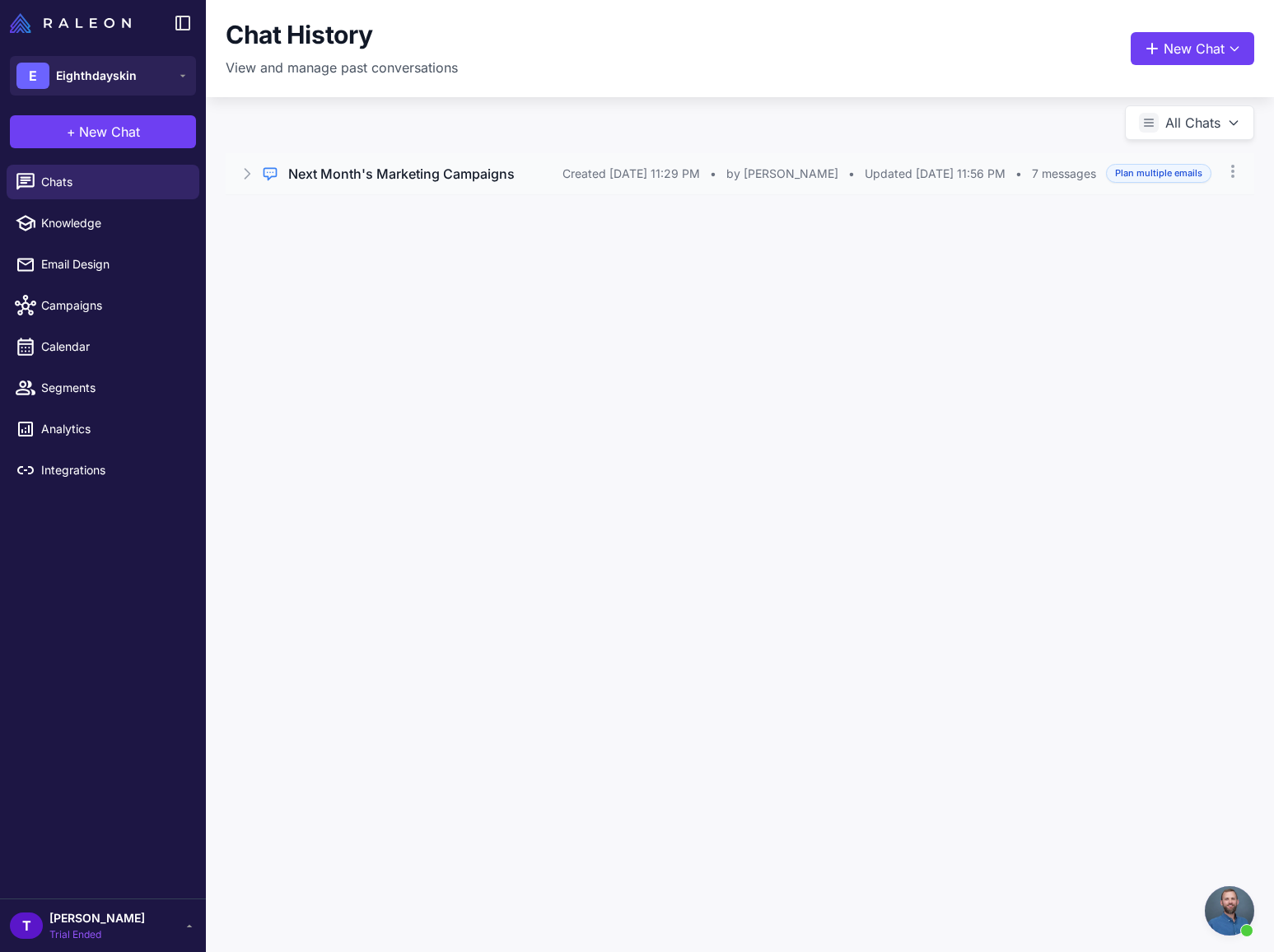
click at [239, 179] on icon at bounding box center [247, 174] width 17 height 17
click at [690, 230] on div "<buildplan></buildplan> Excellent! The plan is now being built. You will be nav…" at bounding box center [740, 228] width 1029 height 68
click at [685, 212] on div "<buildplan></buildplan> Excellent! The plan is now being built. You will be nav…" at bounding box center [739, 215] width 949 height 20
click at [634, 142] on div "Regular Chat Next Month's Marketing Campaigns Created [DATE] 11:29 PM • by [PER…" at bounding box center [740, 199] width 1068 height 170
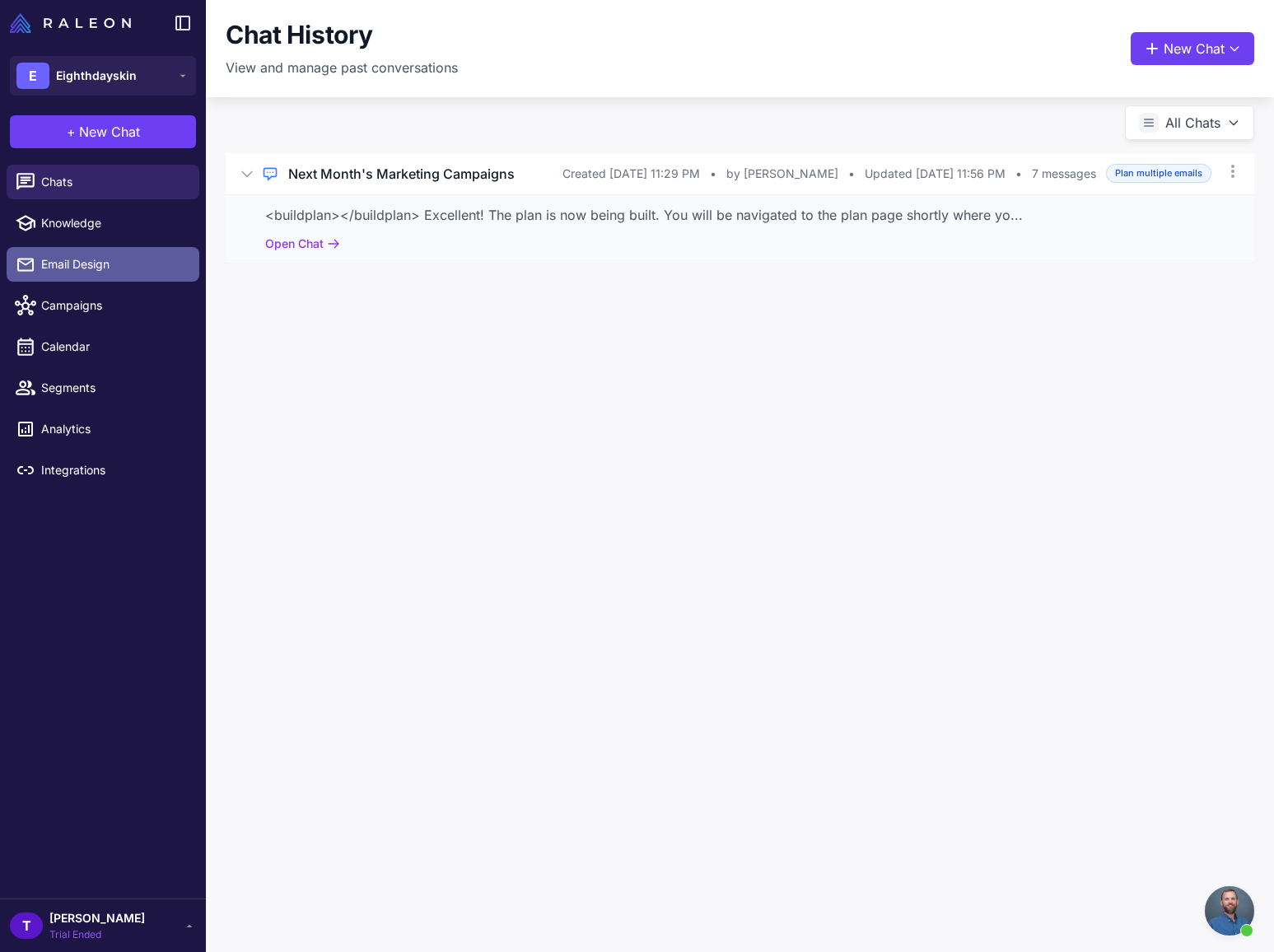
click at [102, 267] on span "Email Design" at bounding box center [113, 264] width 145 height 18
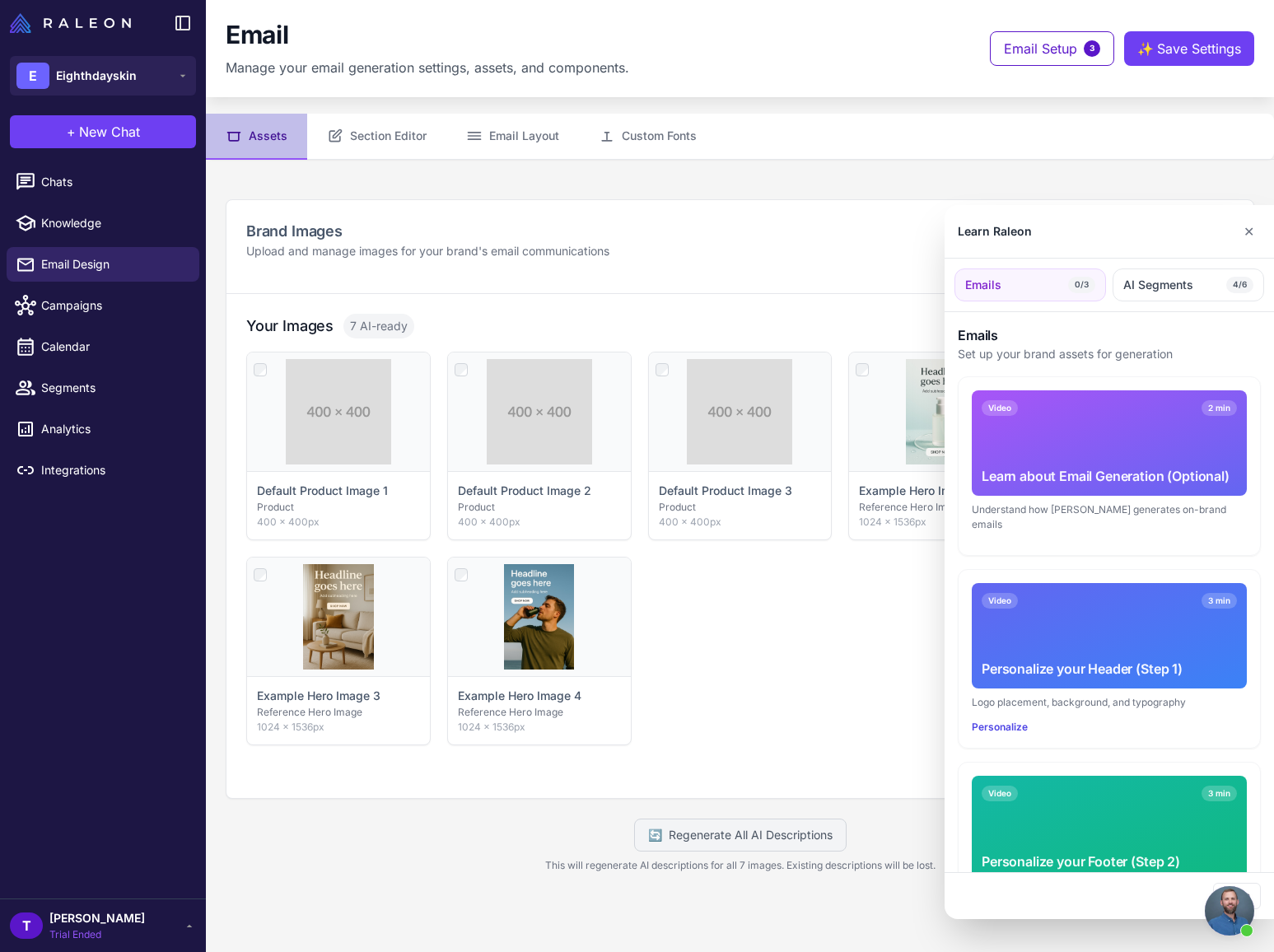
click at [141, 225] on div at bounding box center [637, 476] width 1274 height 952
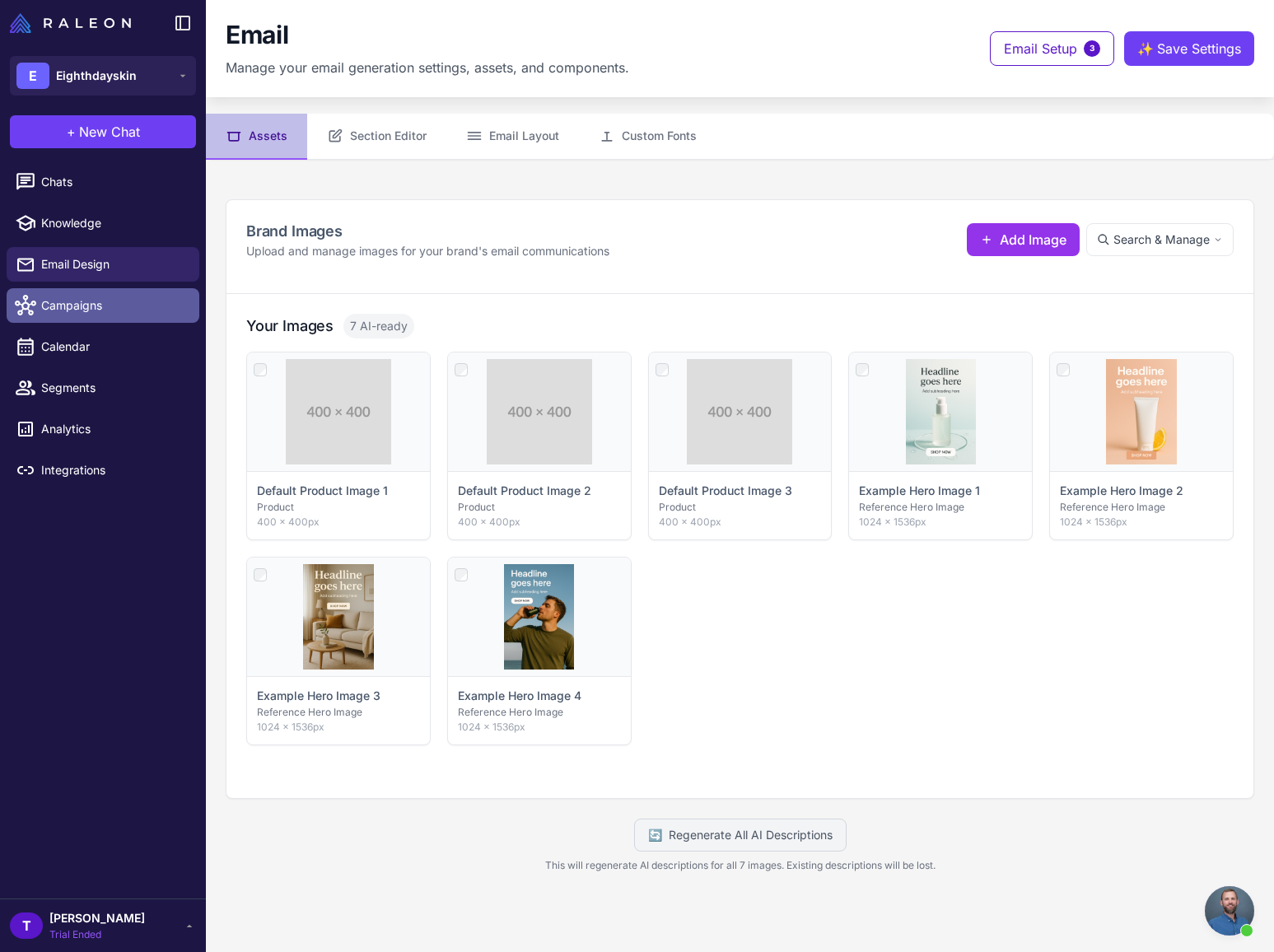
click at [74, 295] on link "Campaigns" at bounding box center [103, 305] width 192 height 35
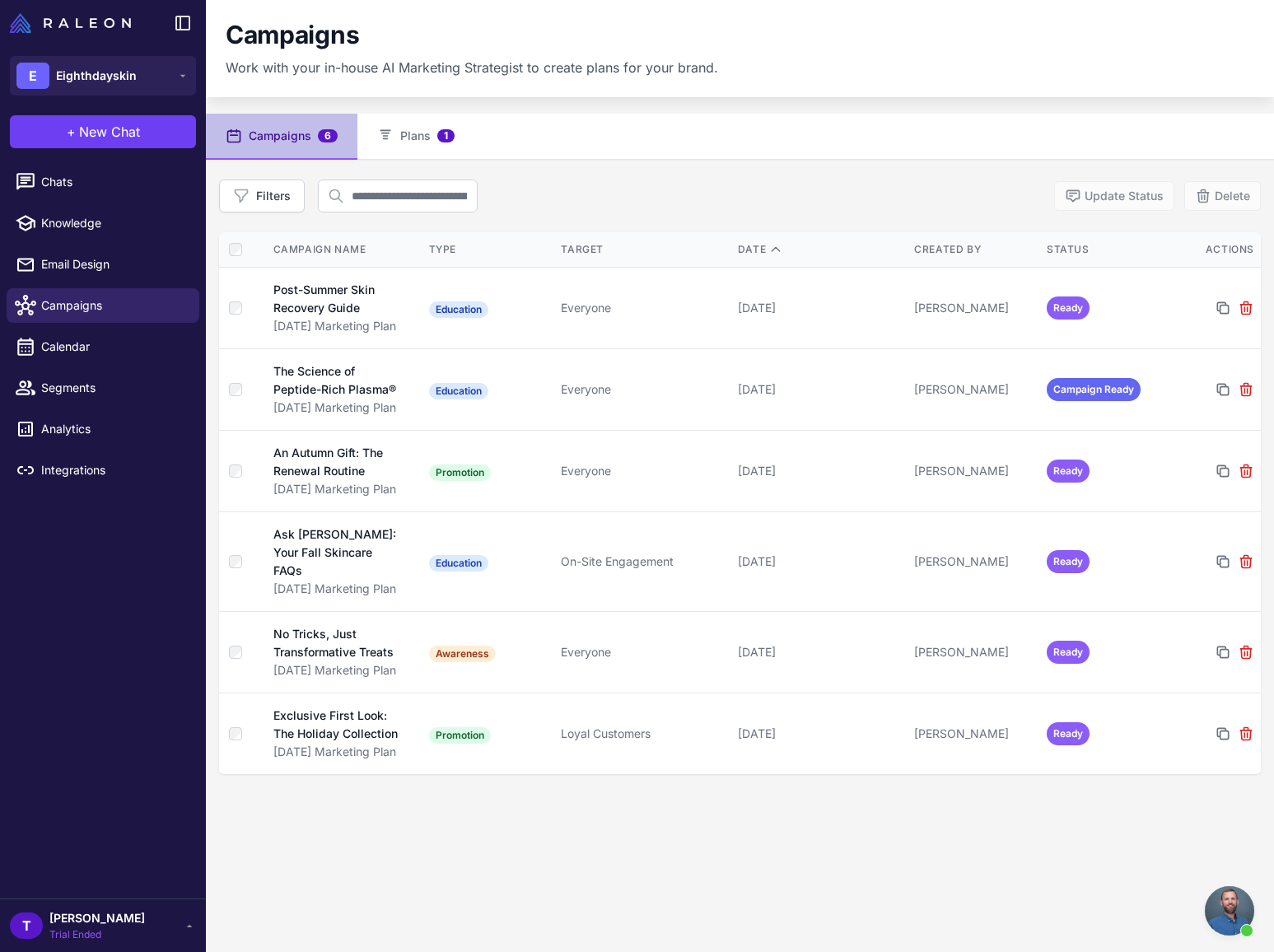
click at [583, 839] on div "Campaigns 6 Plans 1 Filters Update Status Delete Campaign Name Type Target Date…" at bounding box center [740, 590] width 1068 height 952
drag, startPoint x: 1049, startPoint y: 140, endPoint x: 1057, endPoint y: 110, distance: 31.0
click at [1049, 138] on nav "Campaigns 6 Plans 1" at bounding box center [740, 136] width 1068 height 46
